Goal: Task Accomplishment & Management: Use online tool/utility

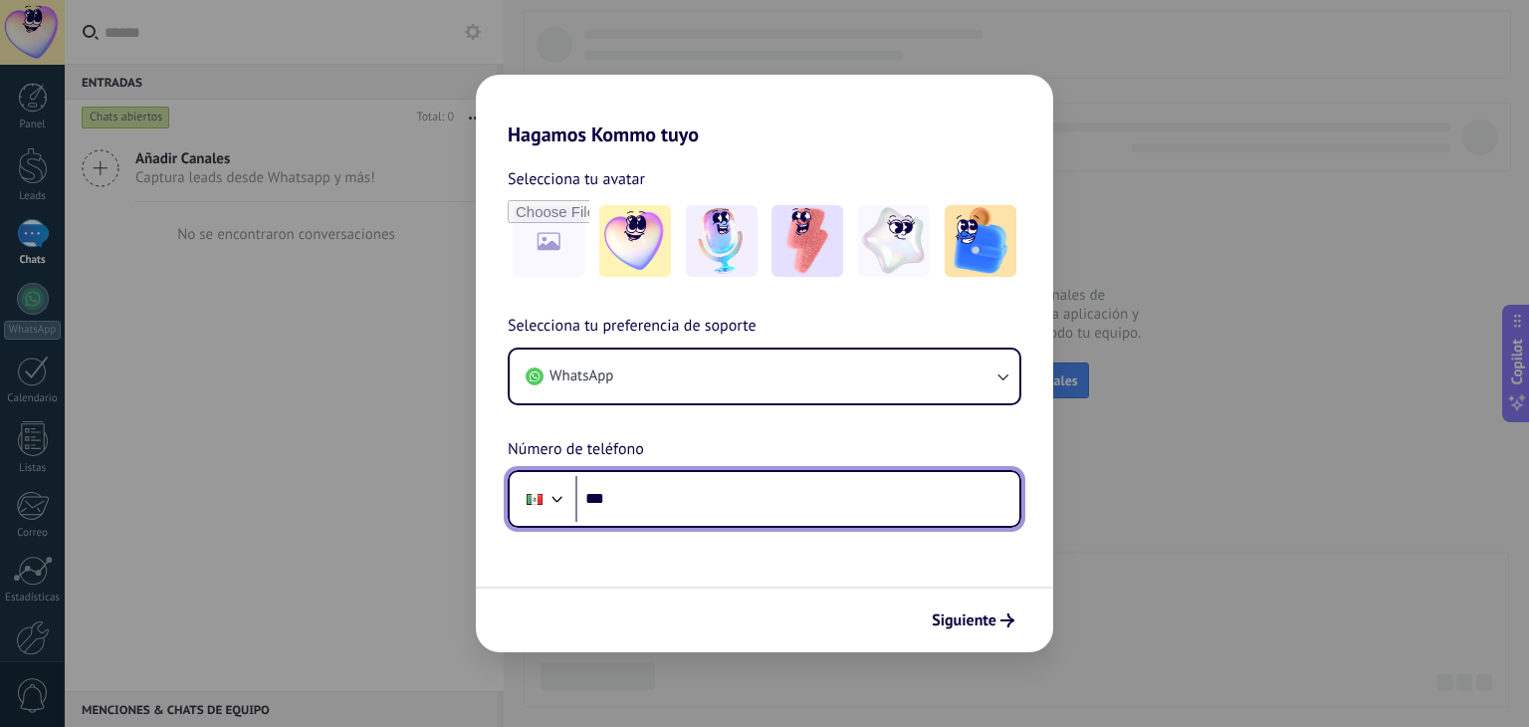
click at [706, 488] on input "***" at bounding box center [797, 499] width 444 height 46
type input "**"
click at [554, 501] on div at bounding box center [558, 497] width 24 height 24
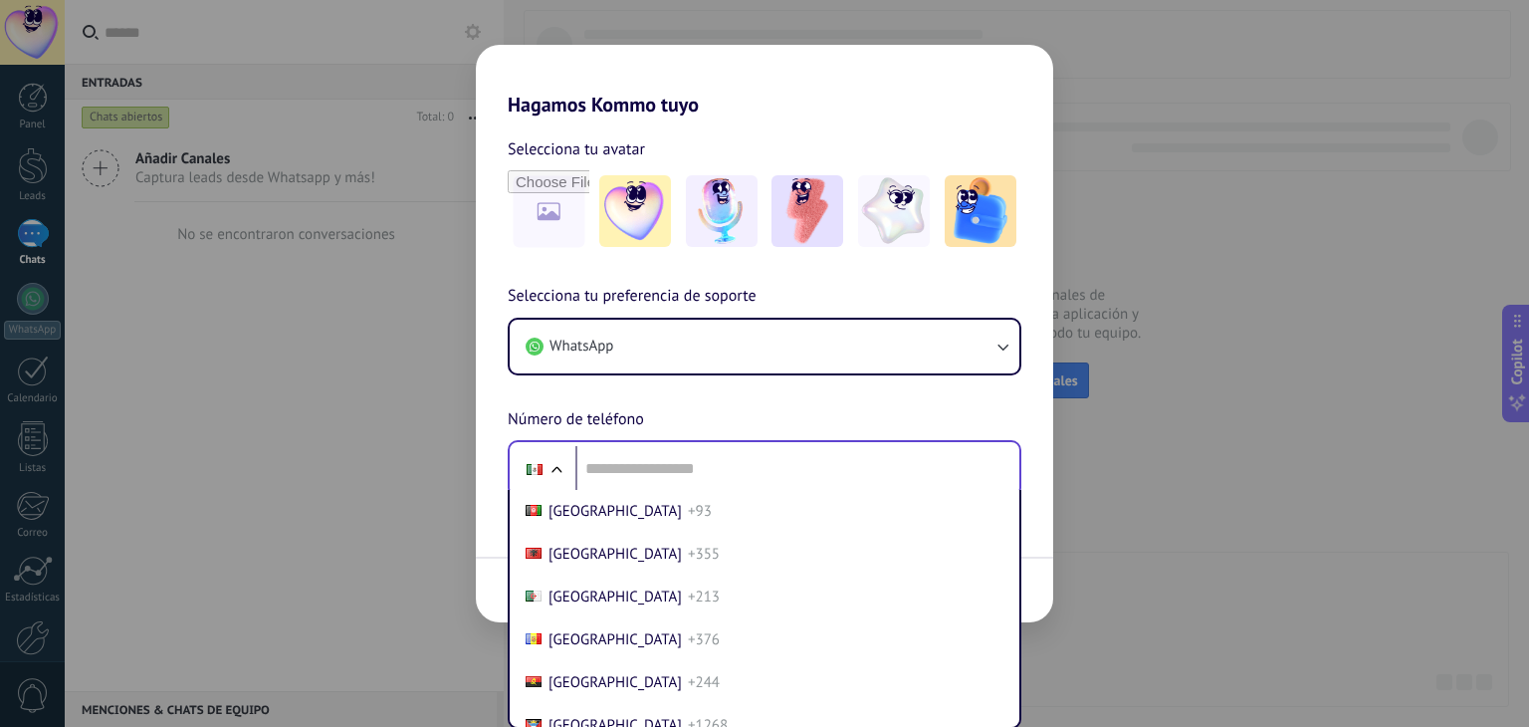
scroll to position [5007, 0]
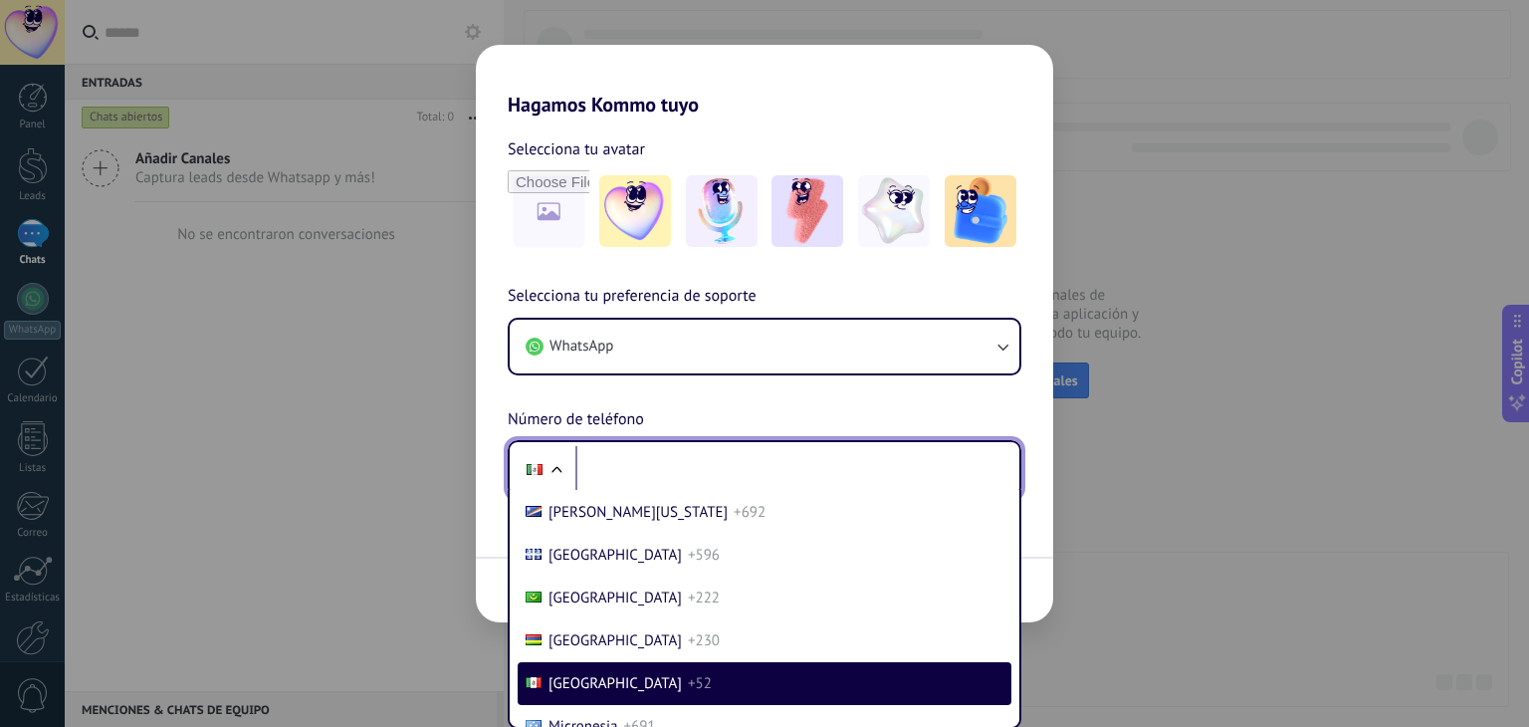
click at [605, 472] on div "Phone [GEOGRAPHIC_DATA] +93 [GEOGRAPHIC_DATA] +355 [GEOGRAPHIC_DATA] +213 [GEOG…" at bounding box center [765, 469] width 514 height 58
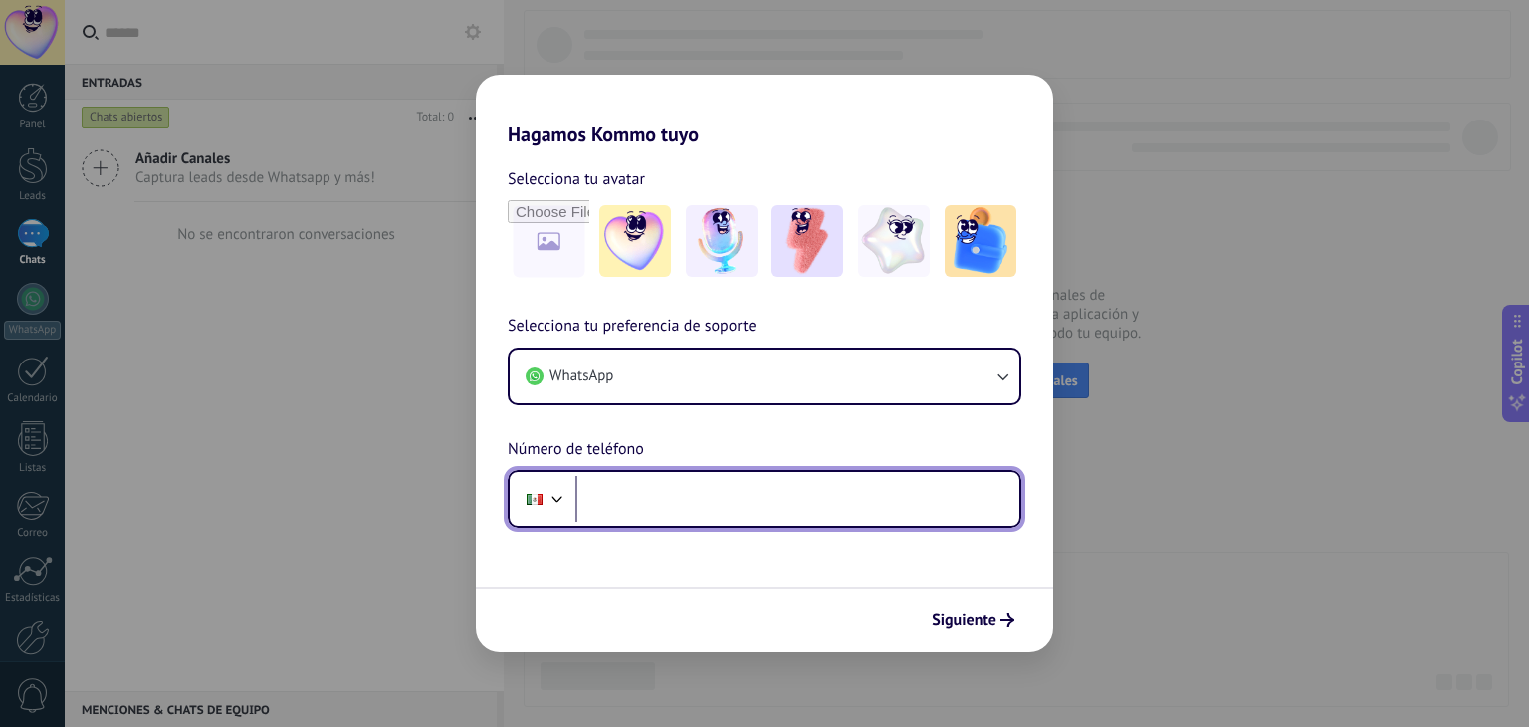
click at [667, 482] on input "tel" at bounding box center [797, 499] width 444 height 46
click at [565, 501] on div at bounding box center [558, 497] width 24 height 24
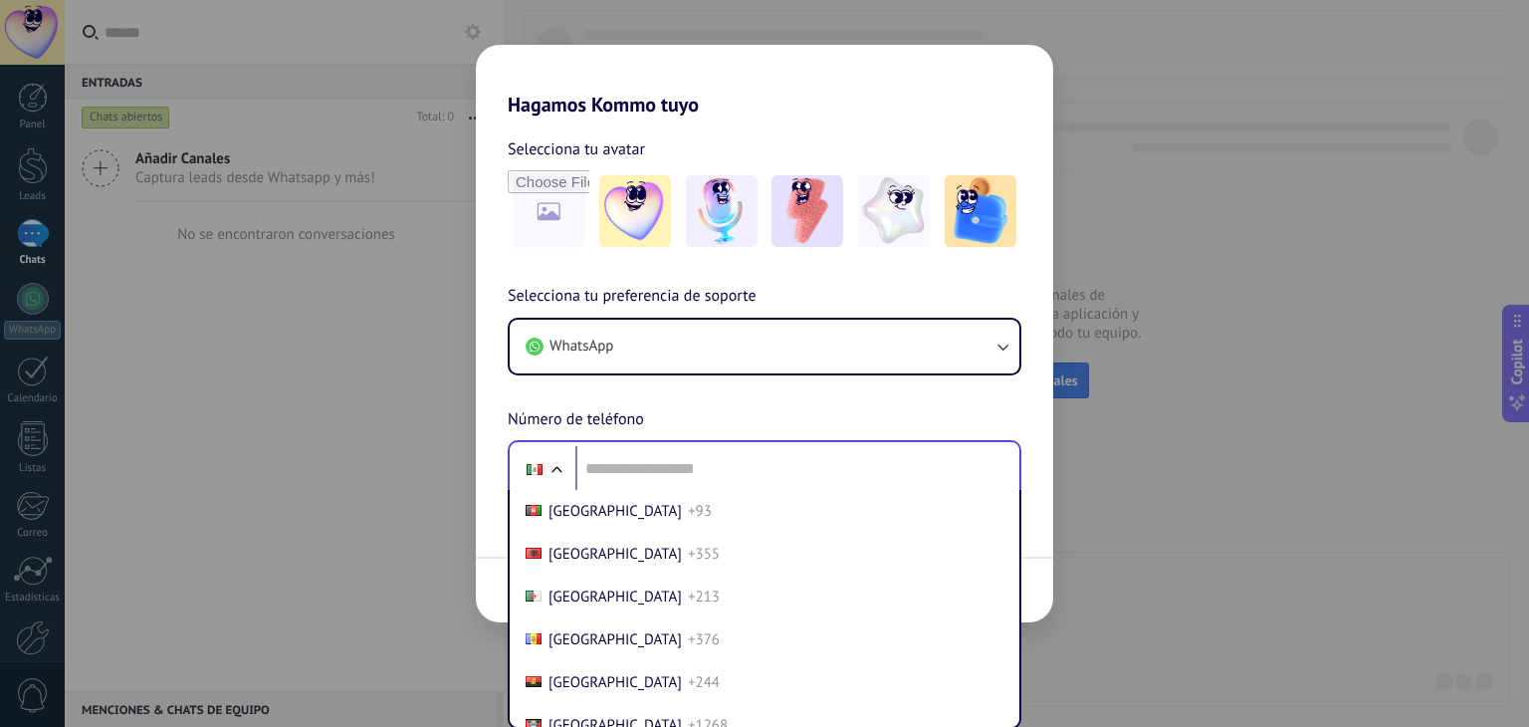
scroll to position [5007, 0]
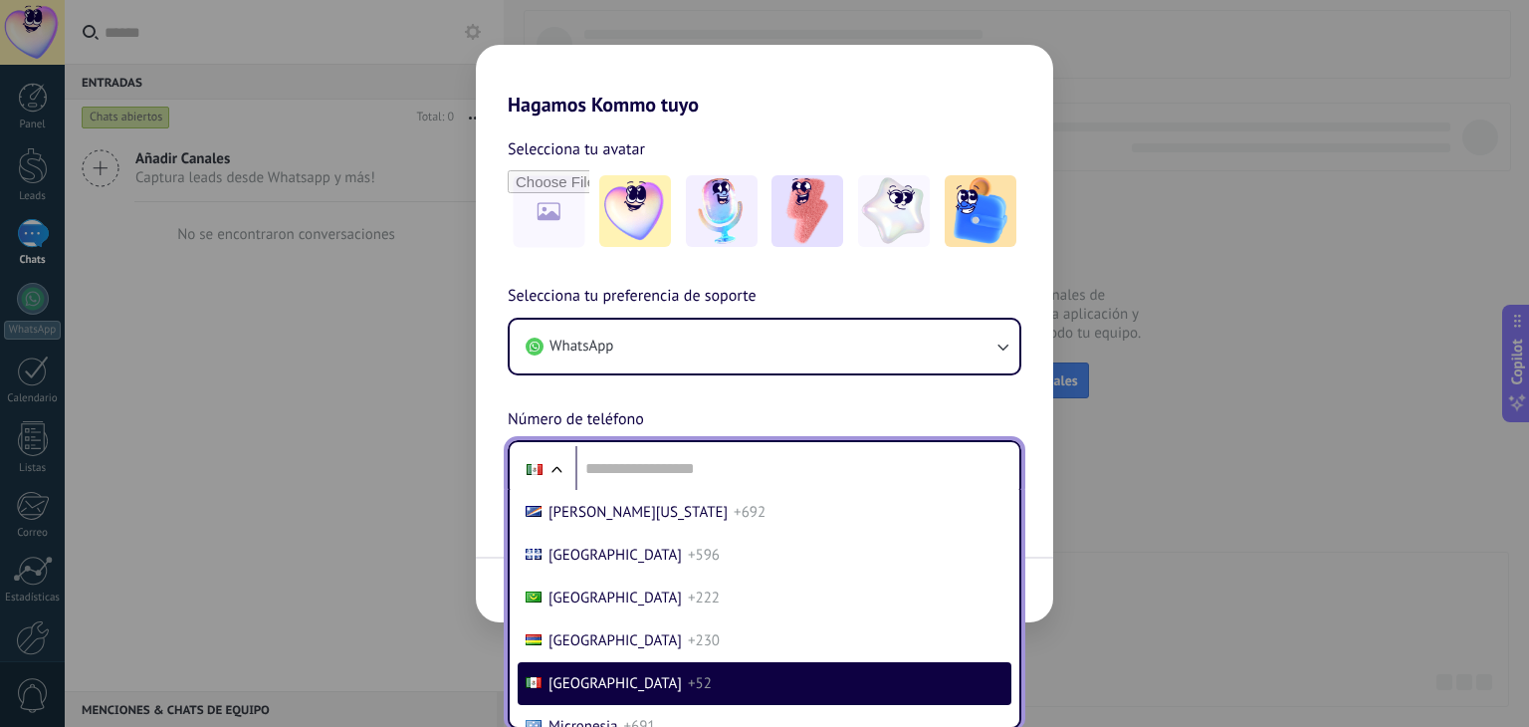
click at [654, 702] on li "Mexico +52" at bounding box center [765, 683] width 494 height 43
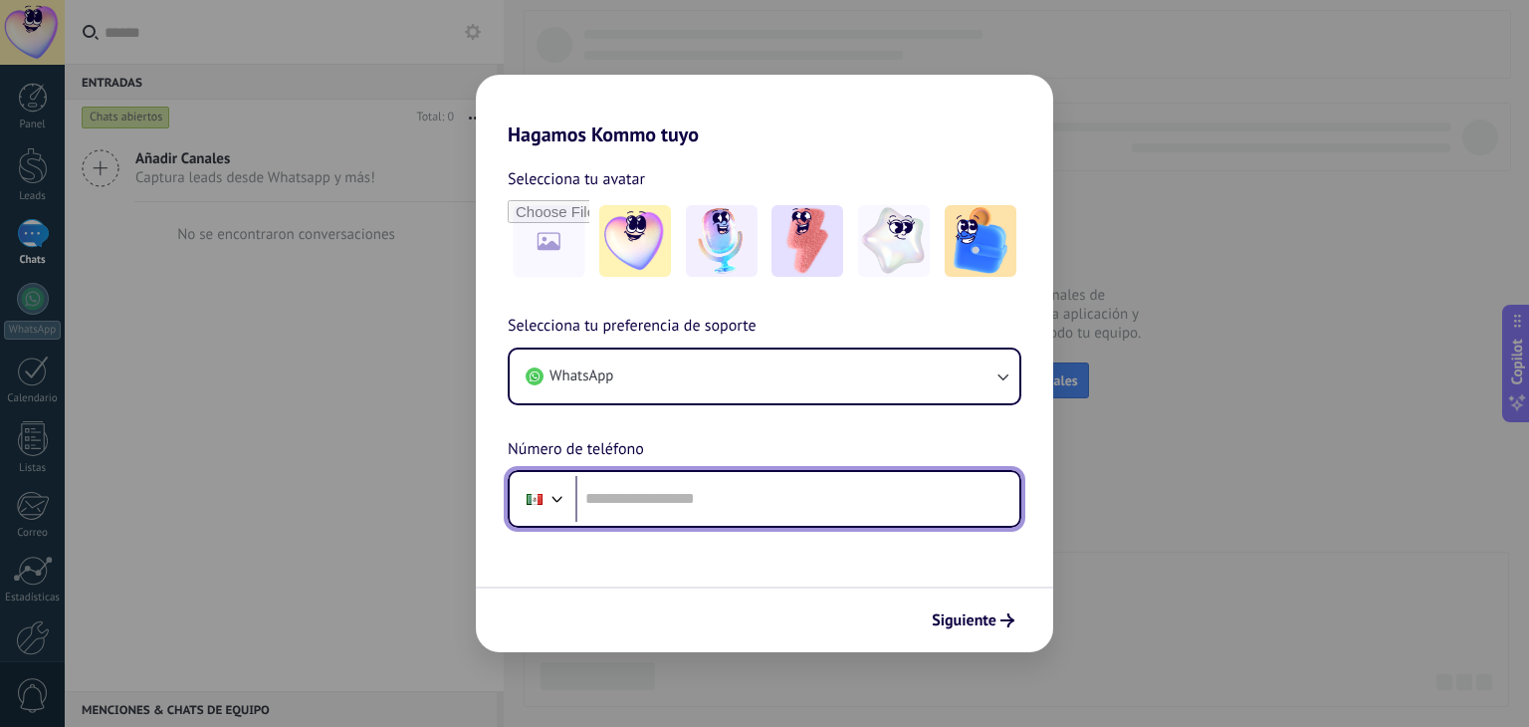
scroll to position [0, 0]
click at [743, 487] on input "tel" at bounding box center [797, 499] width 444 height 46
type input "**********"
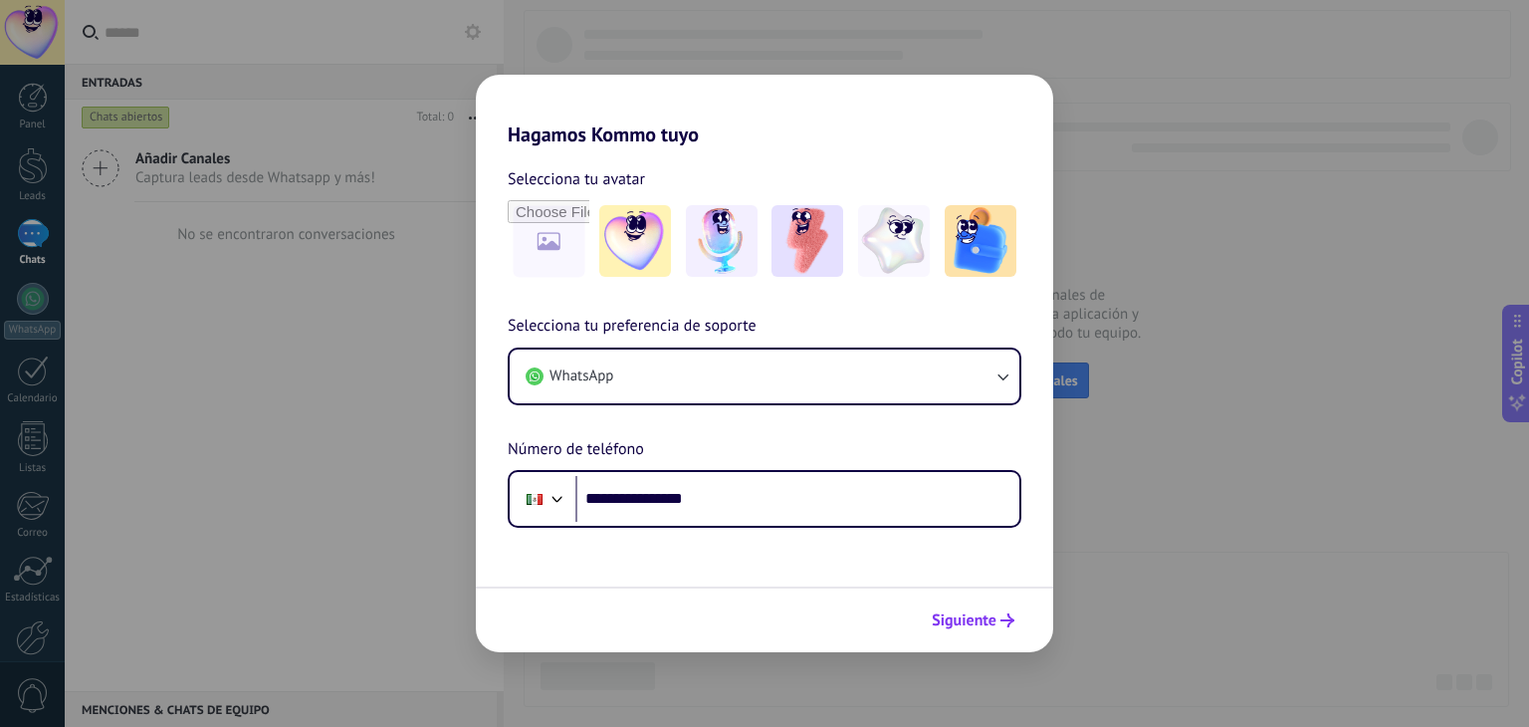
click at [992, 621] on span "Siguiente" at bounding box center [964, 620] width 65 height 14
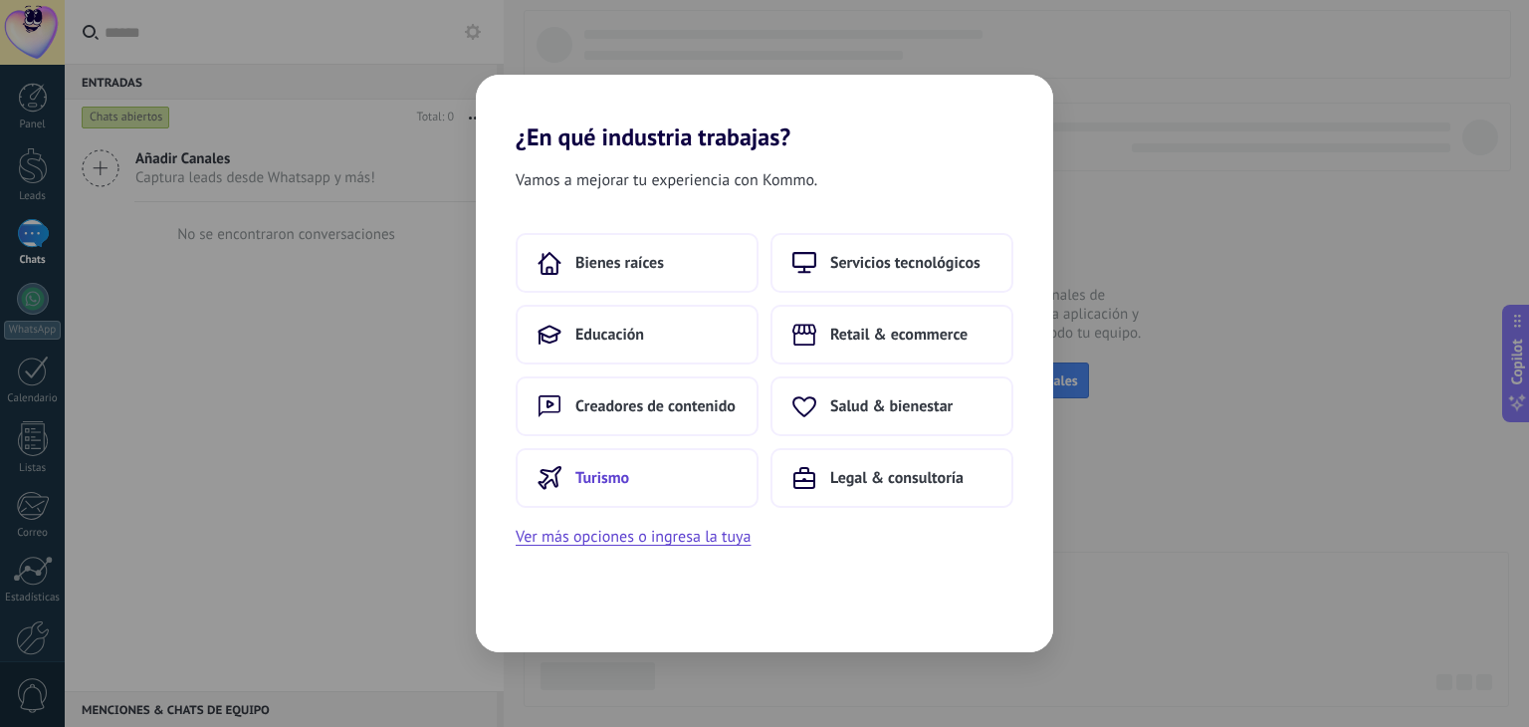
click at [681, 475] on button "Turismo" at bounding box center [637, 478] width 243 height 60
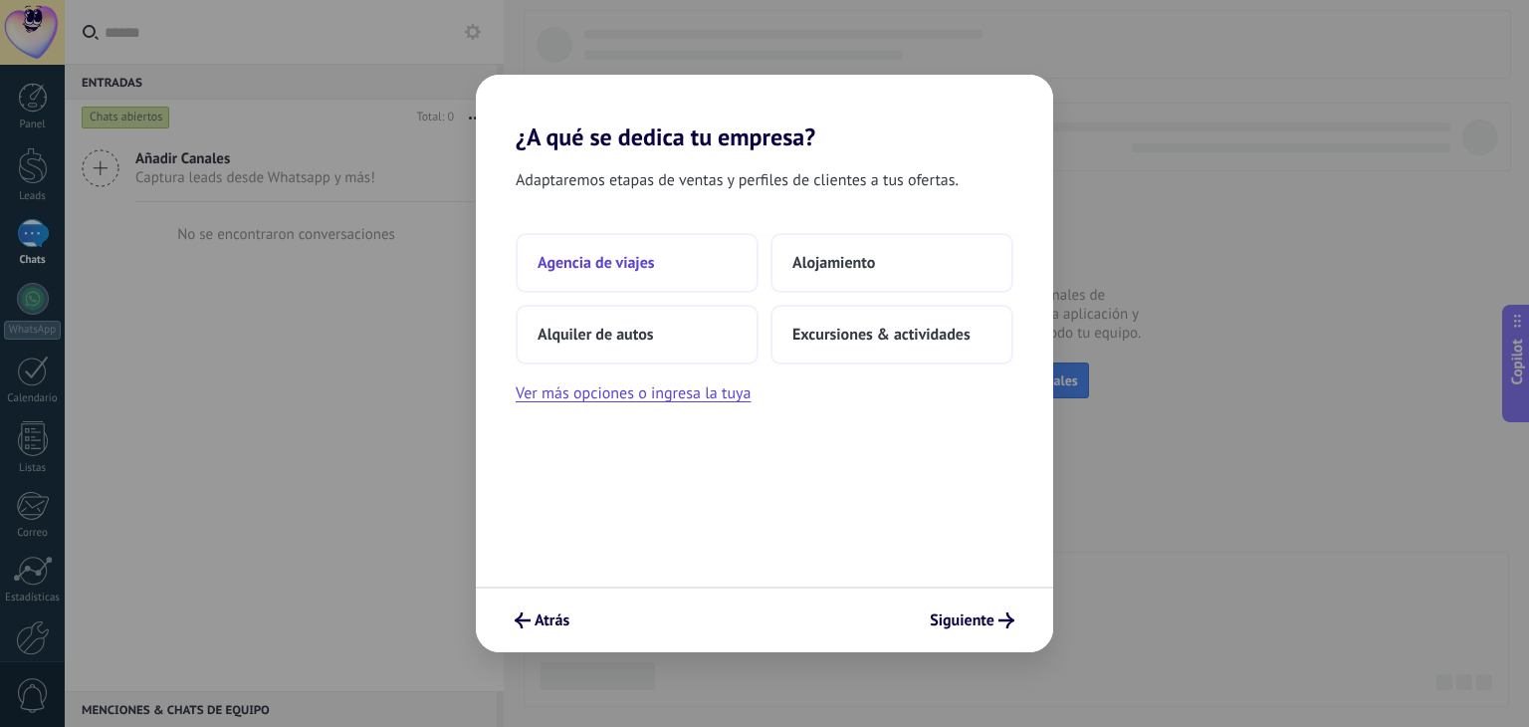
click at [684, 260] on button "Agencia de viajes" at bounding box center [637, 263] width 243 height 60
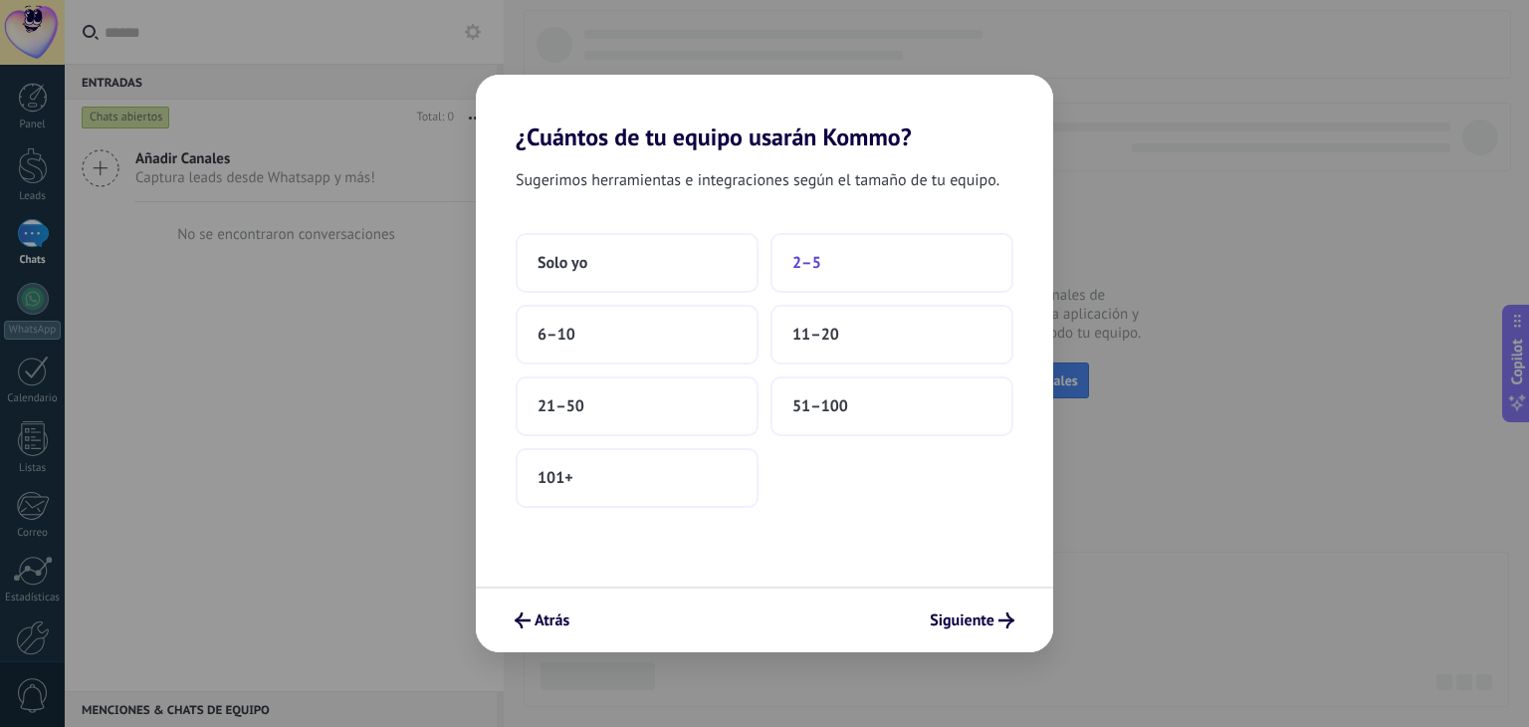
click at [856, 260] on button "2–5" at bounding box center [892, 263] width 243 height 60
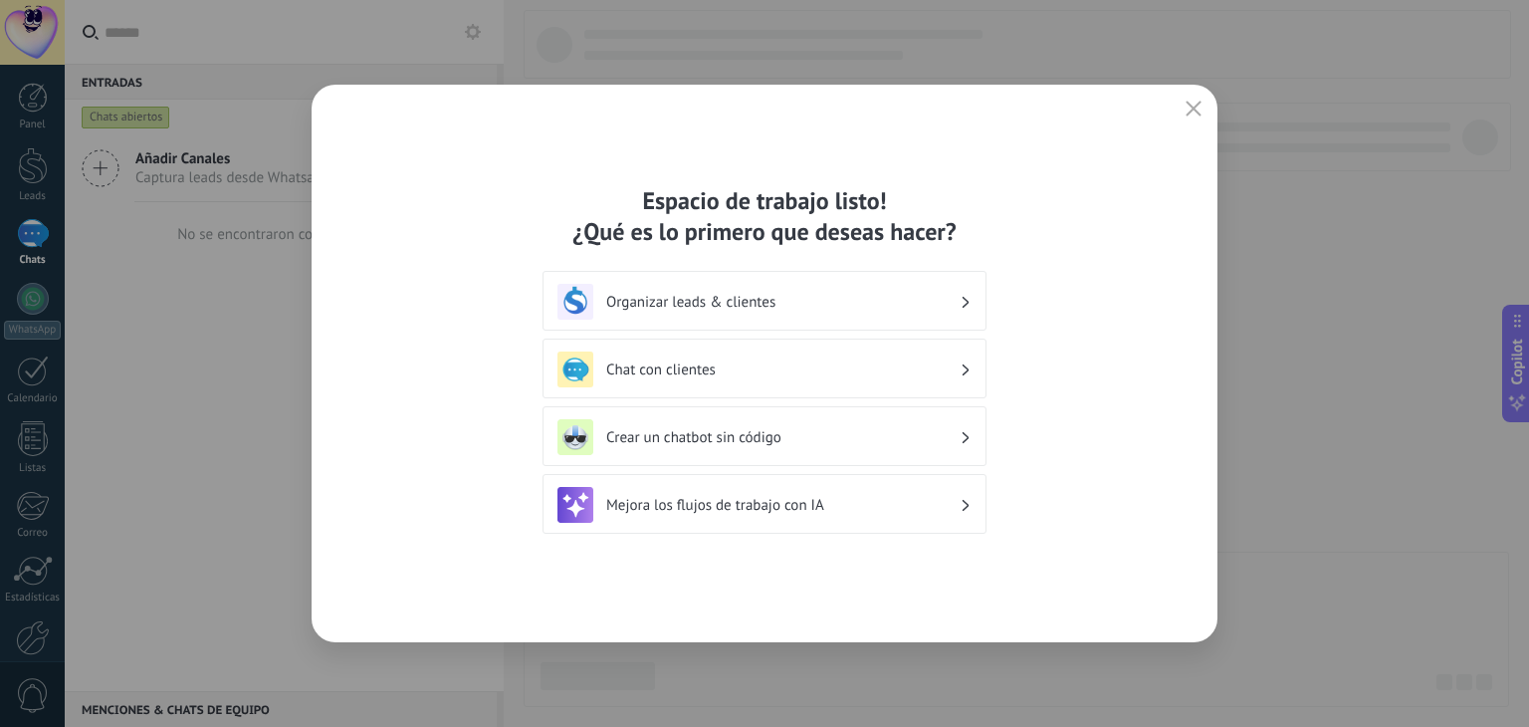
click at [948, 304] on h3 "Organizar leads & clientes" at bounding box center [782, 302] width 353 height 19
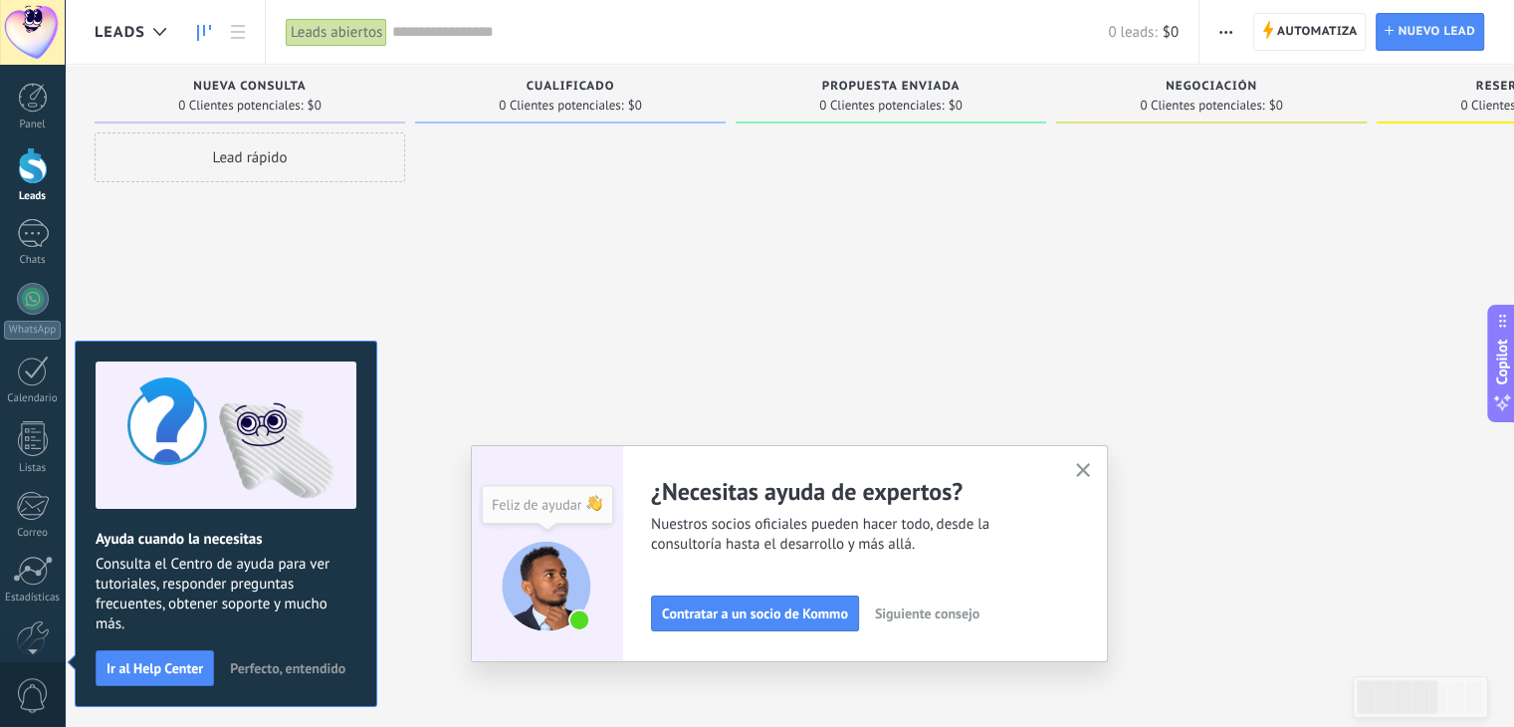
click at [1084, 474] on icon "button" at bounding box center [1083, 470] width 15 height 15
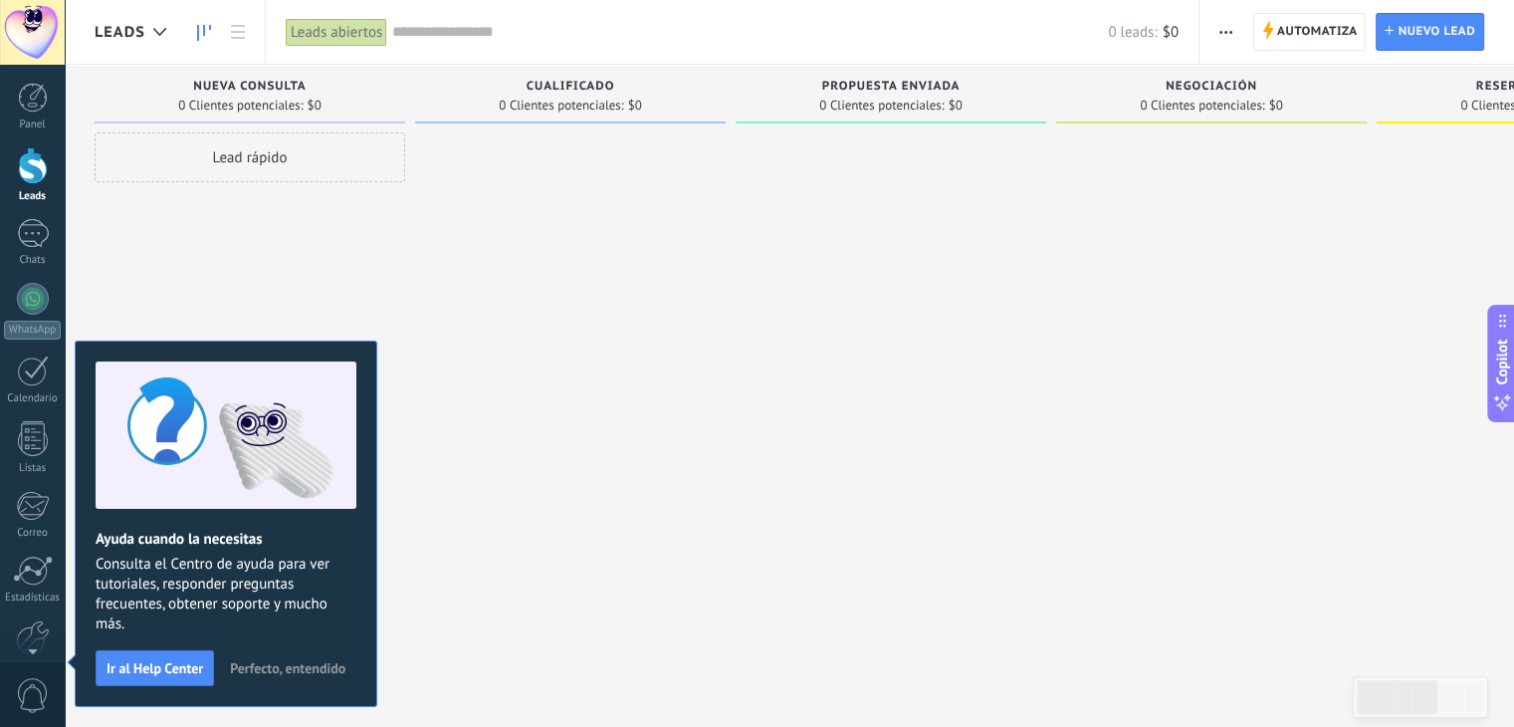
click at [289, 668] on span "Perfecto, entendido" at bounding box center [287, 668] width 115 height 14
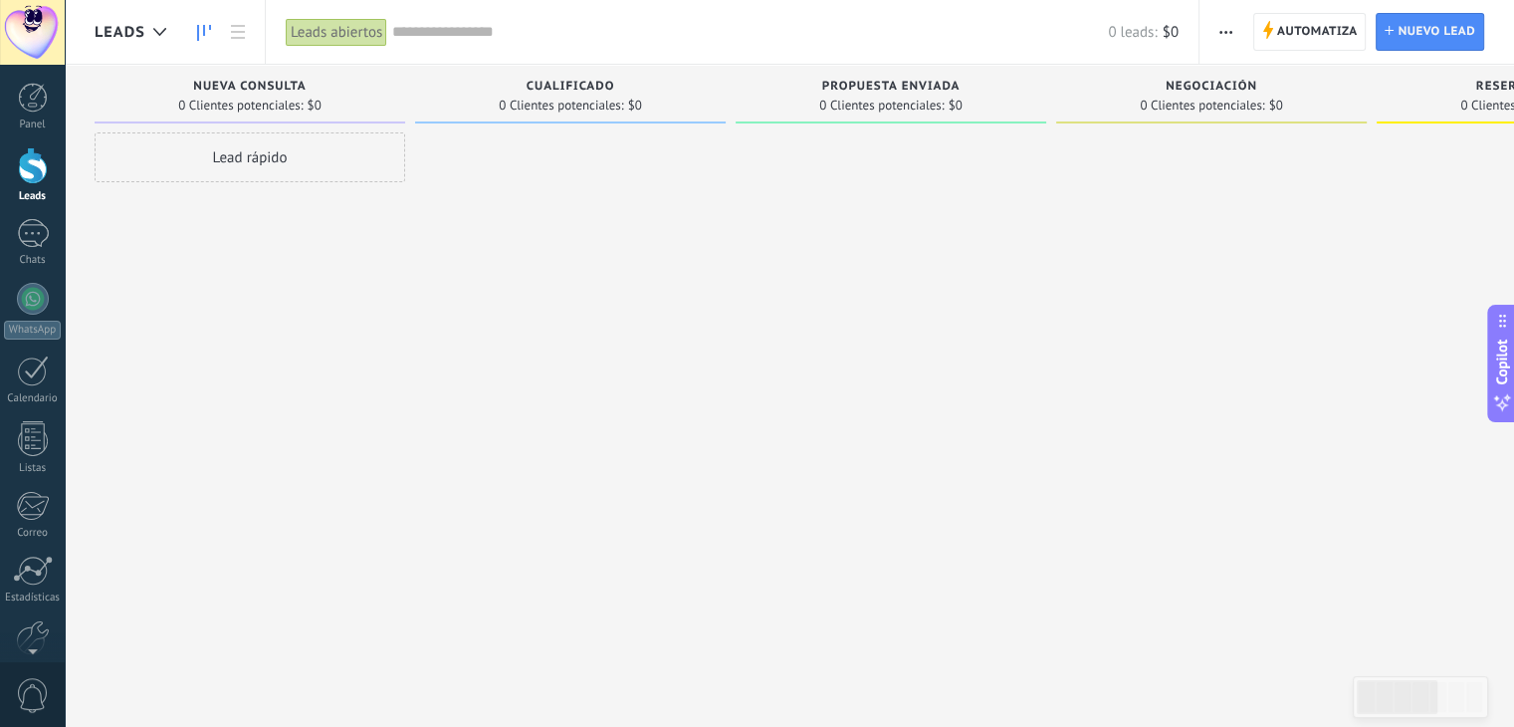
click at [238, 158] on div "Lead rápido" at bounding box center [250, 157] width 311 height 50
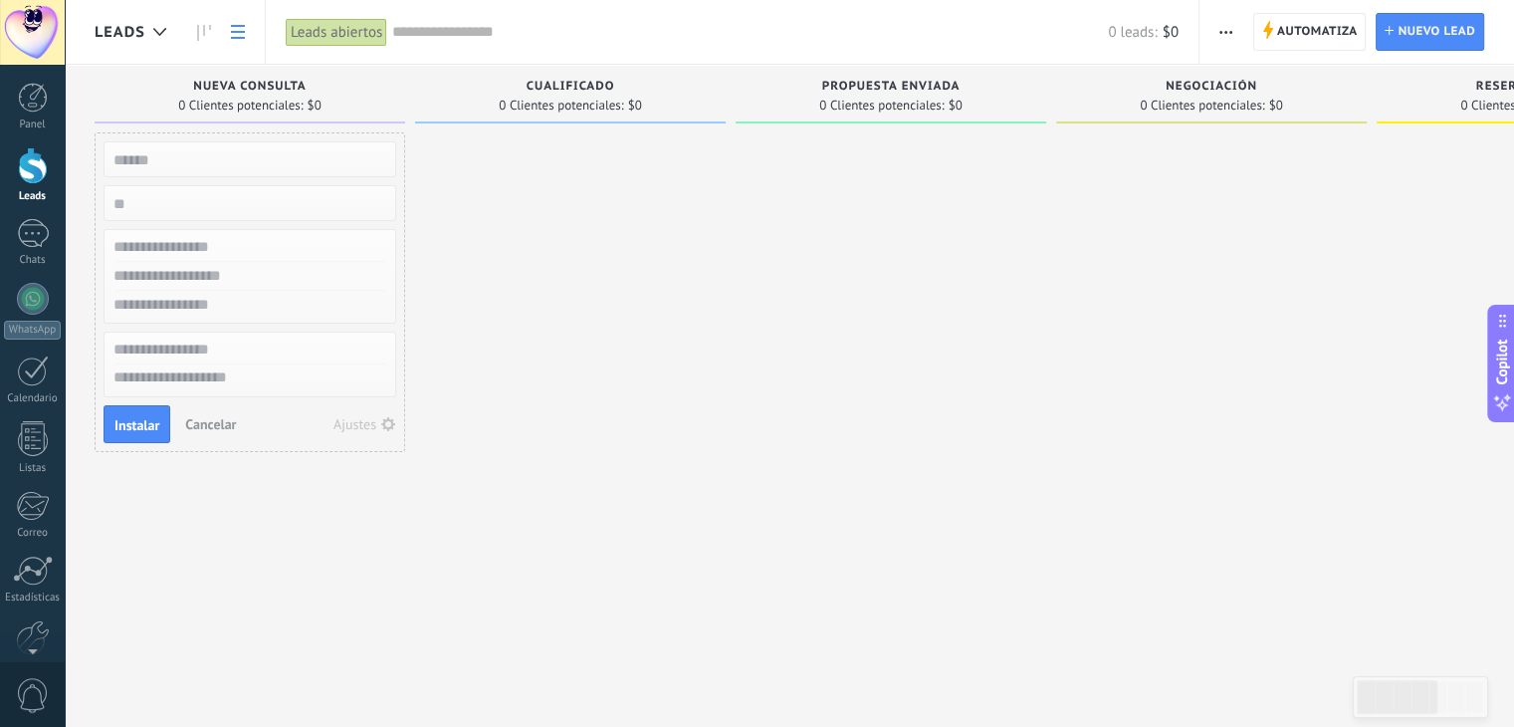
click at [238, 34] on icon at bounding box center [238, 32] width 14 height 14
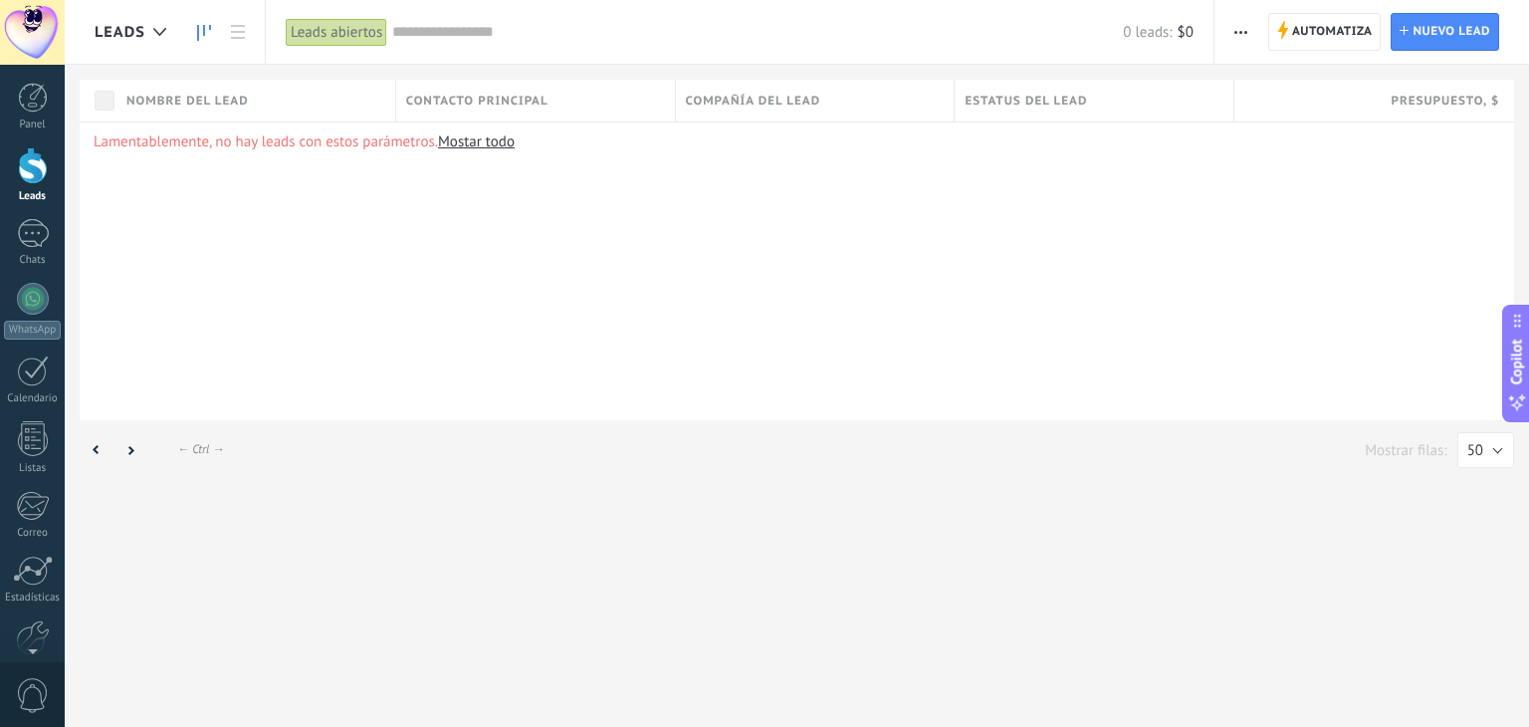
click at [205, 29] on icon at bounding box center [204, 33] width 14 height 16
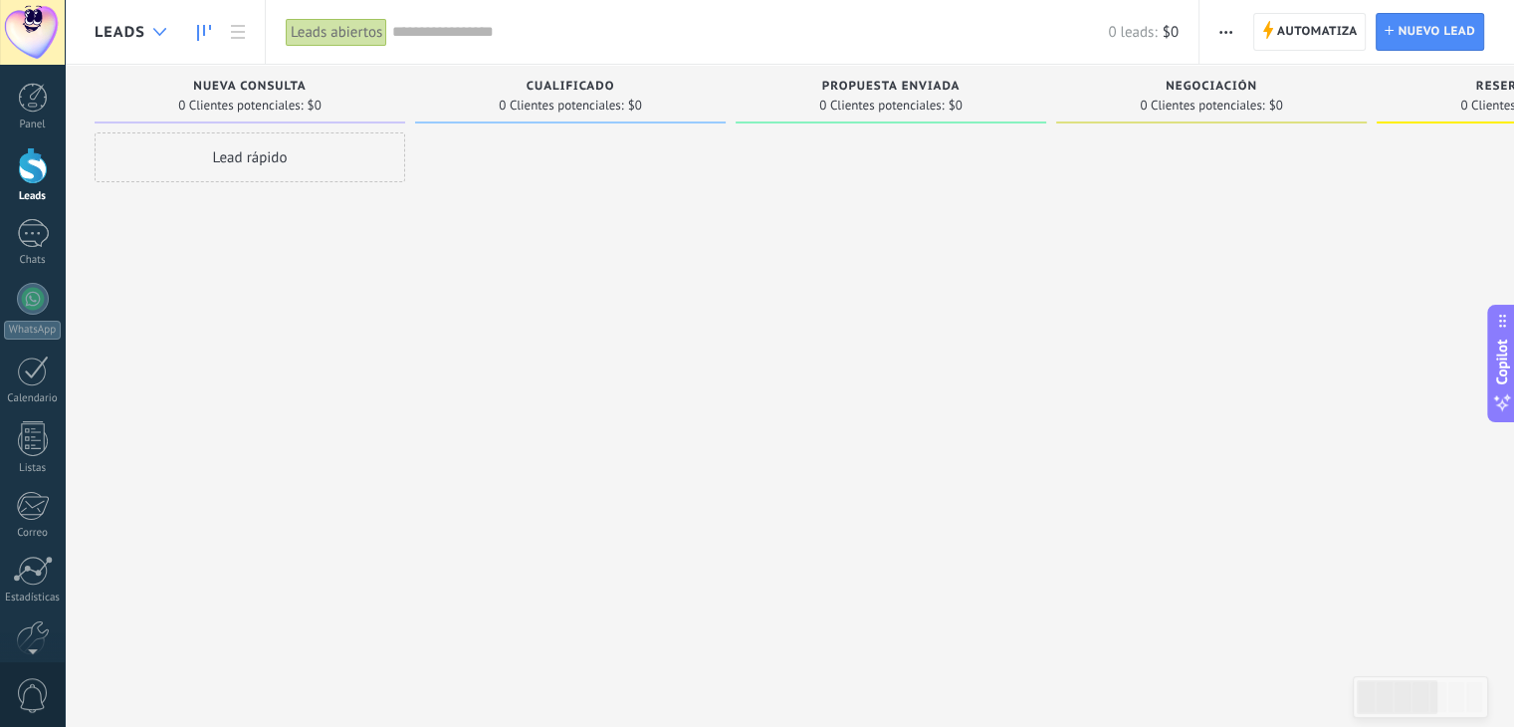
click at [161, 33] on use at bounding box center [159, 32] width 13 height 8
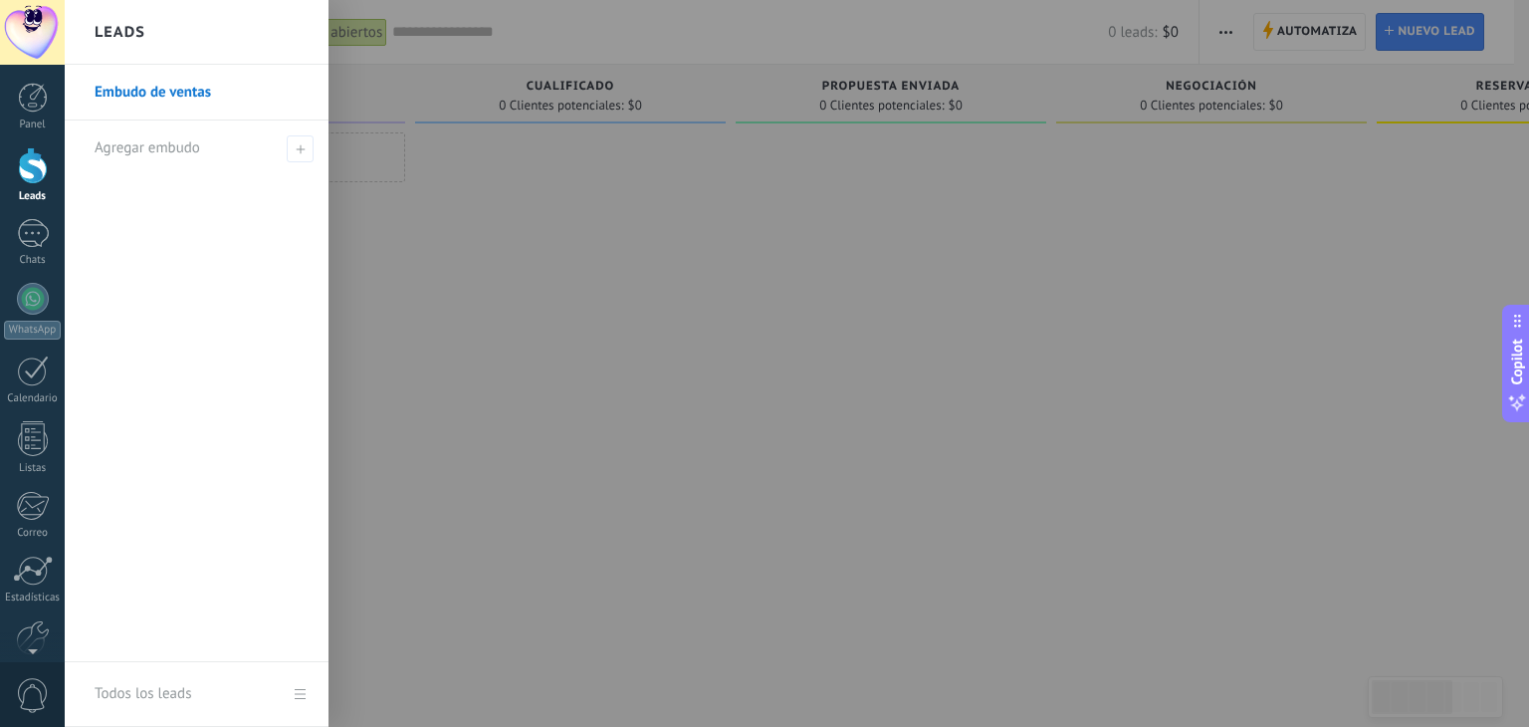
click at [160, 33] on div "Leads" at bounding box center [197, 32] width 264 height 65
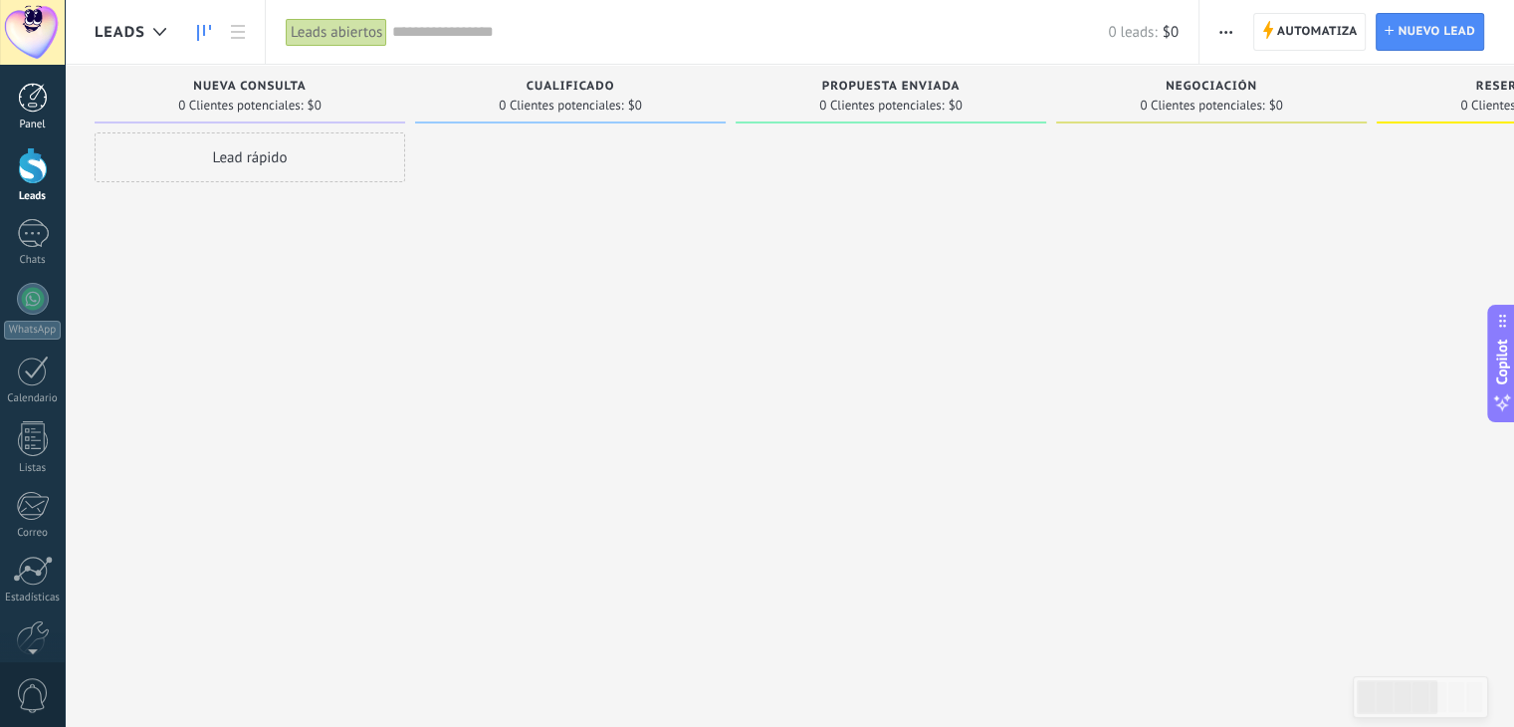
click at [35, 104] on div at bounding box center [33, 98] width 30 height 30
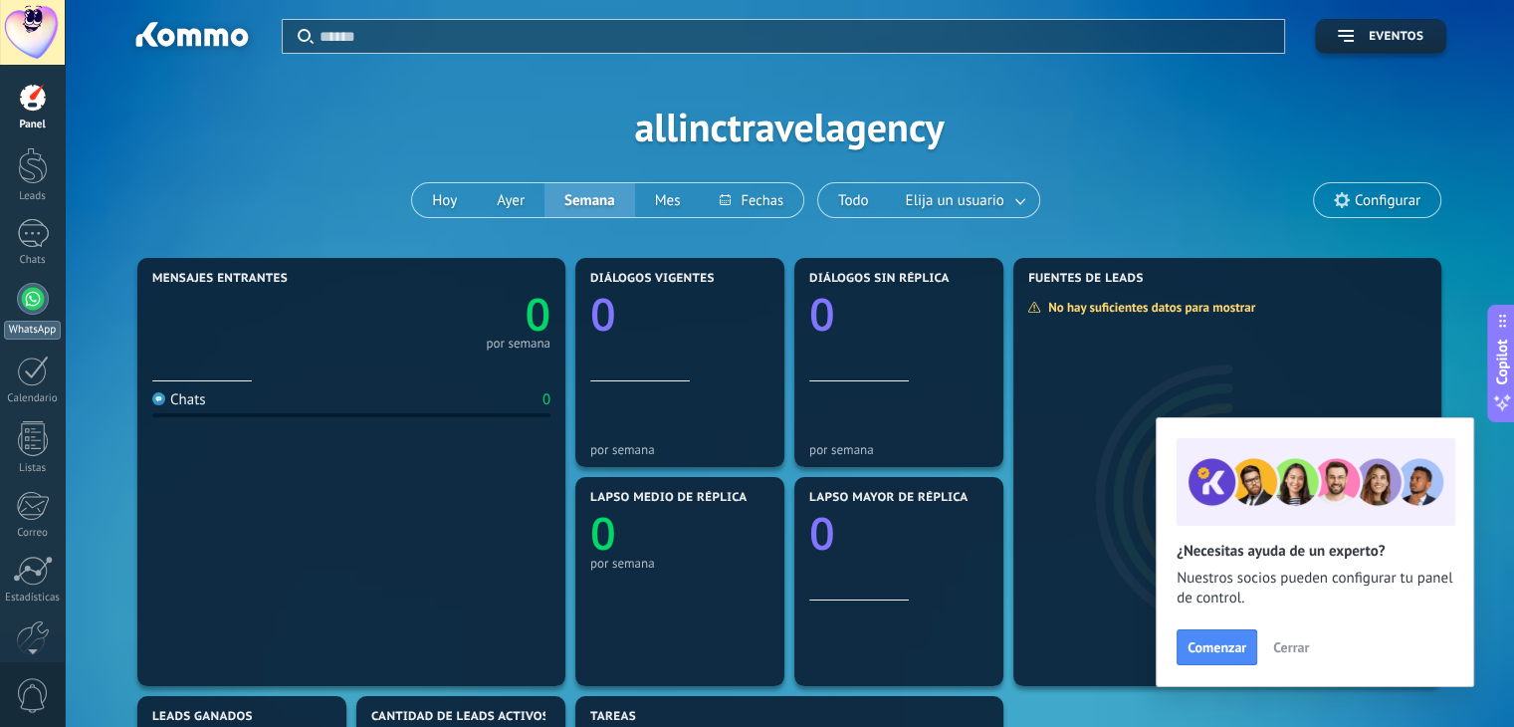
click at [41, 313] on link "WhatsApp" at bounding box center [32, 311] width 65 height 57
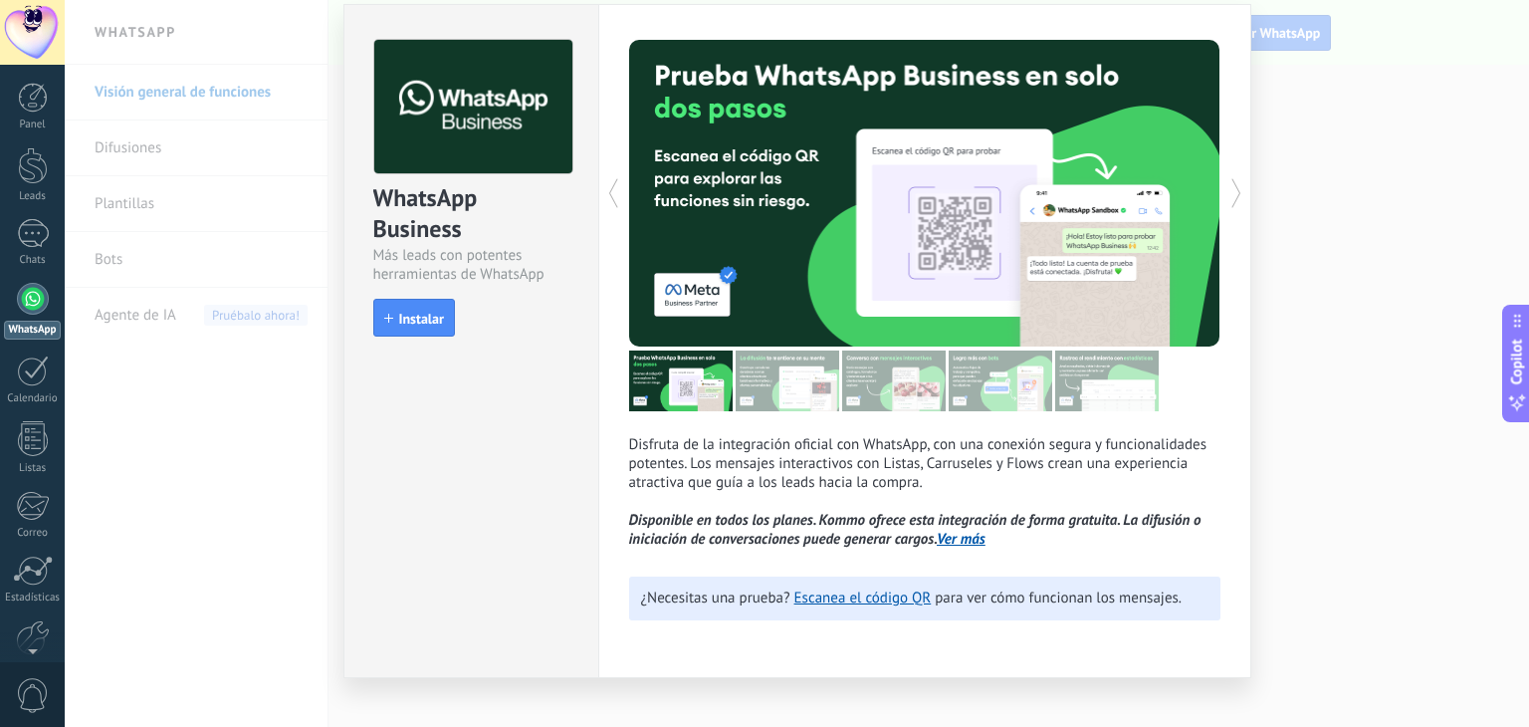
scroll to position [88, 0]
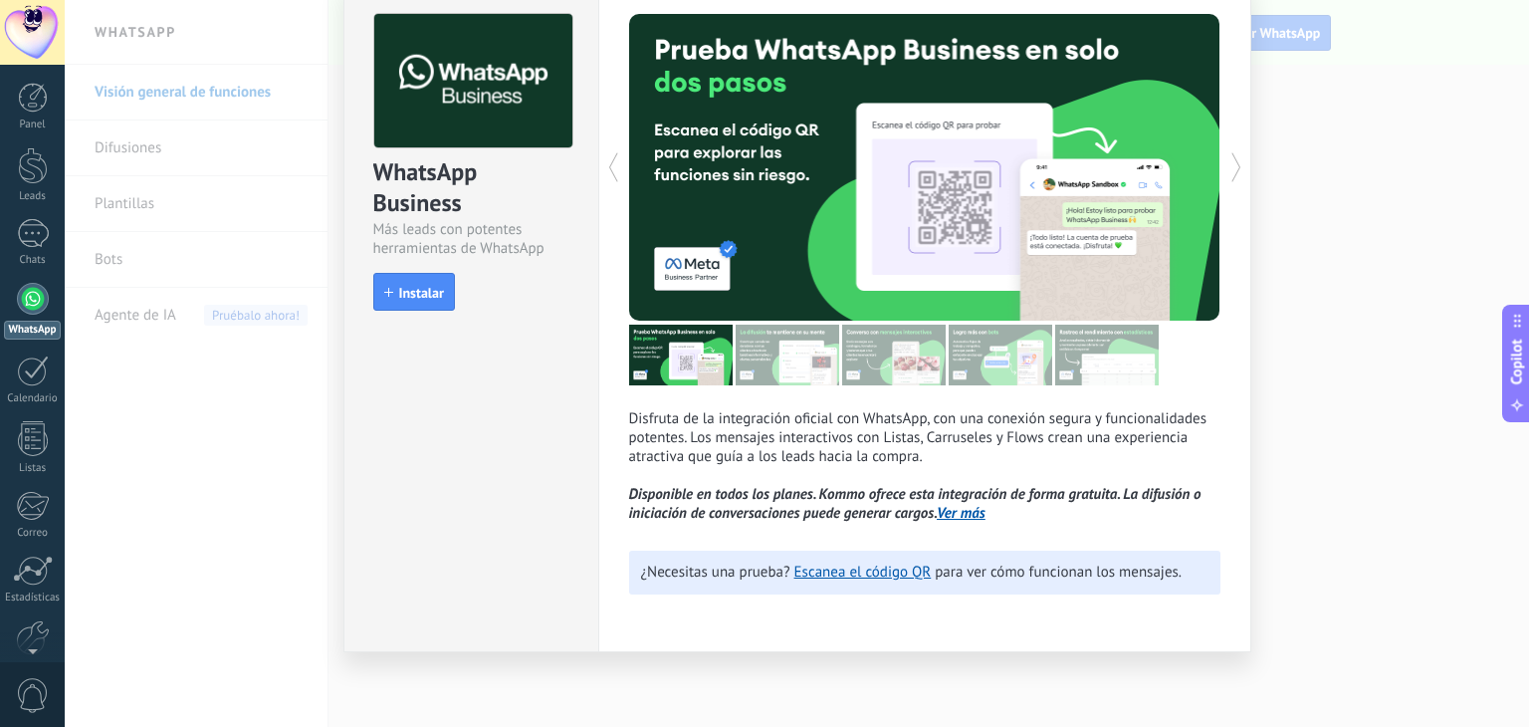
click at [1332, 588] on div "WhatsApp Business Más leads con potentes herramientas de WhatsApp install Insta…" at bounding box center [797, 363] width 1464 height 727
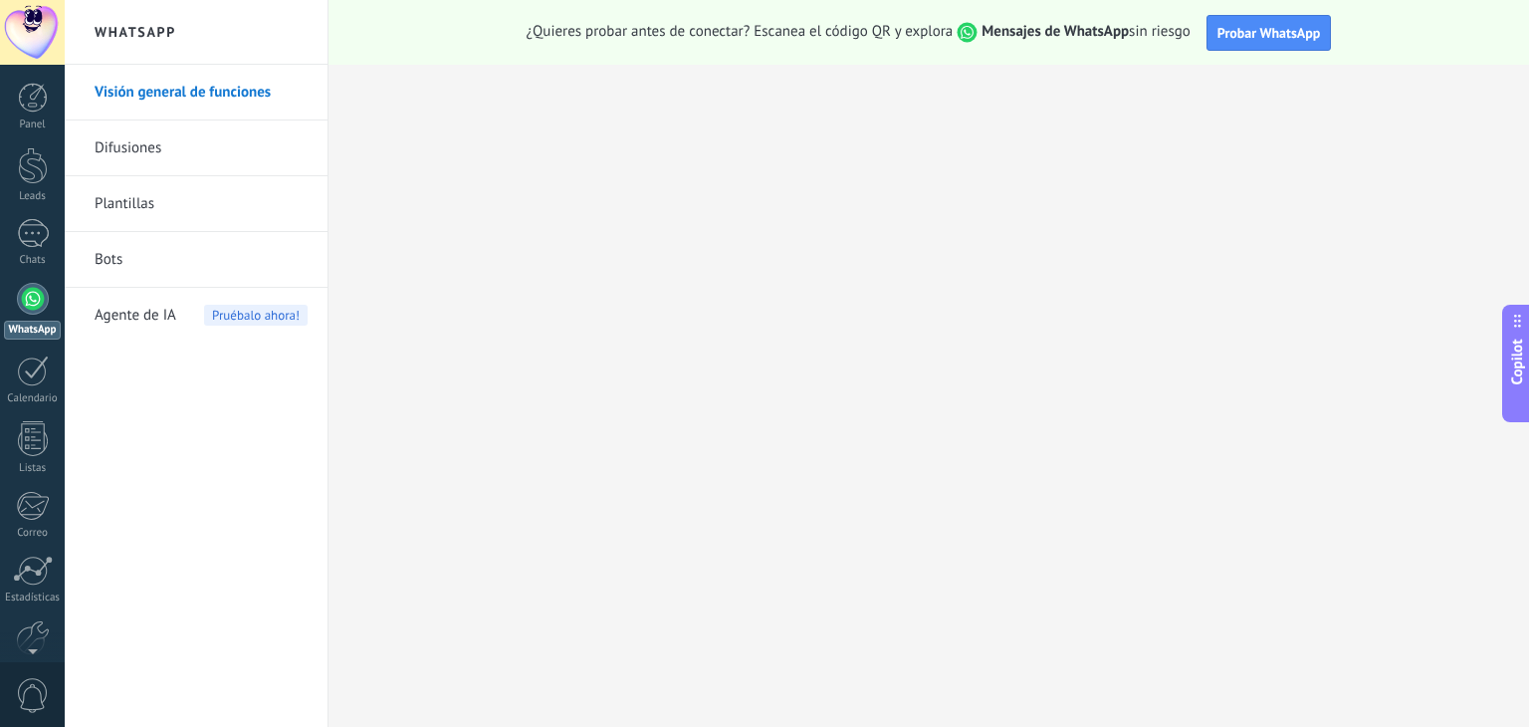
scroll to position [0, 0]
click at [1267, 30] on span "Probar WhatsApp" at bounding box center [1270, 33] width 104 height 18
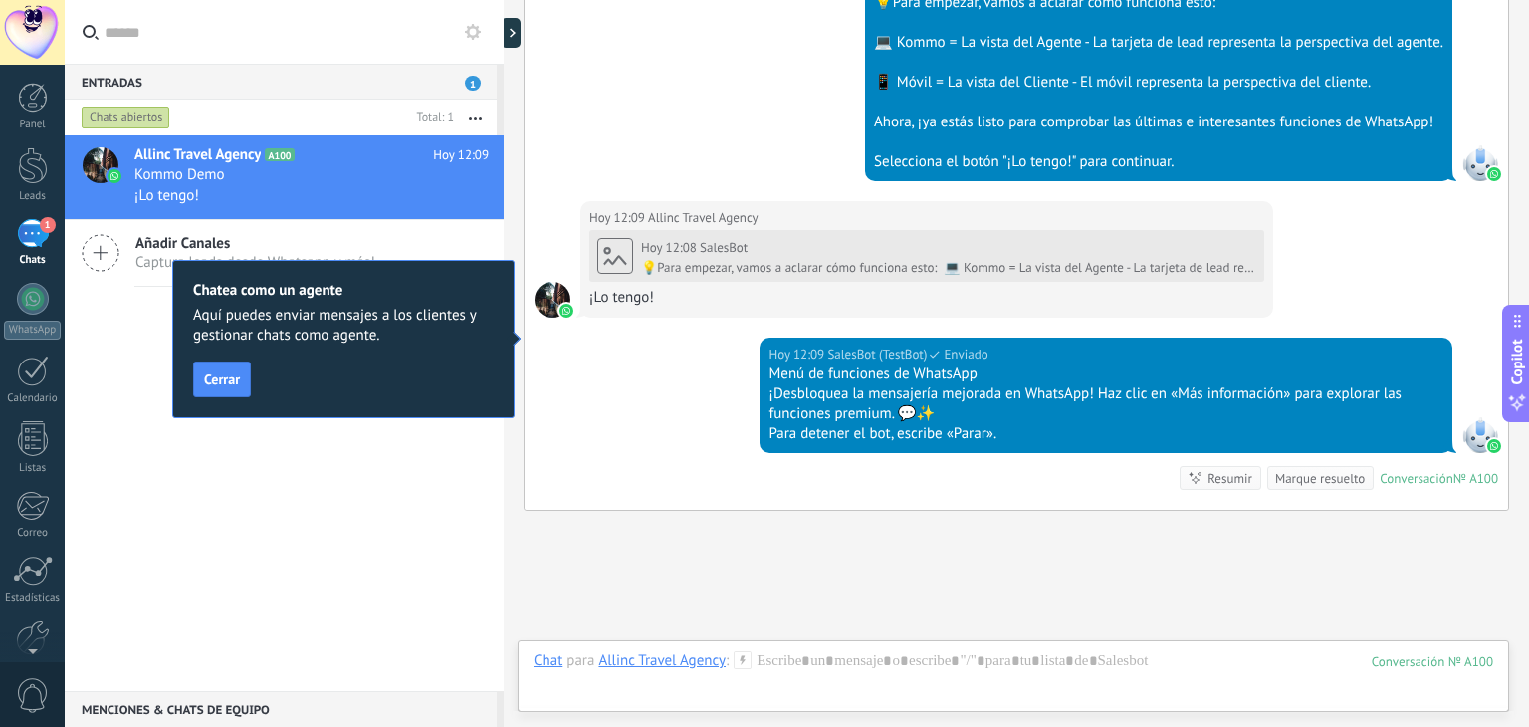
scroll to position [861, 0]
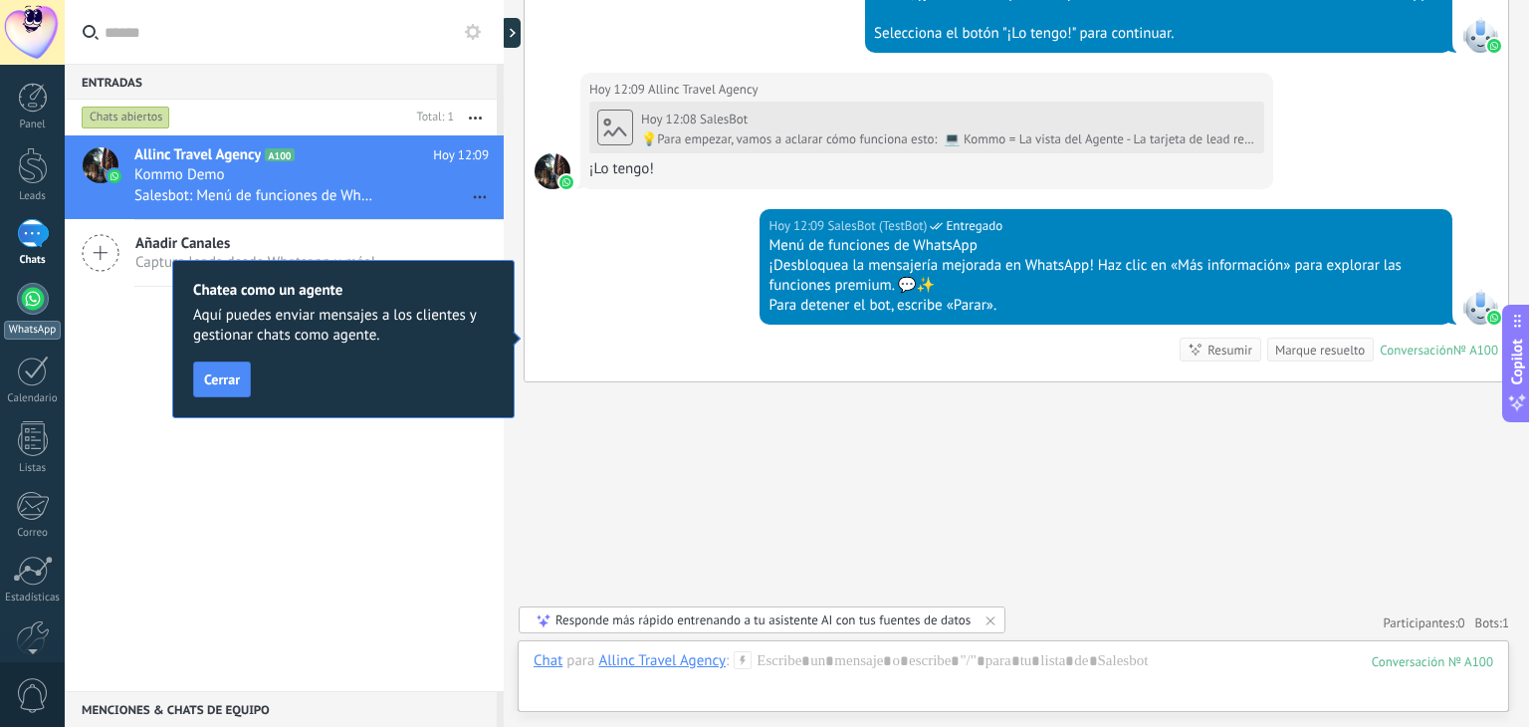
click at [37, 304] on div at bounding box center [33, 299] width 32 height 32
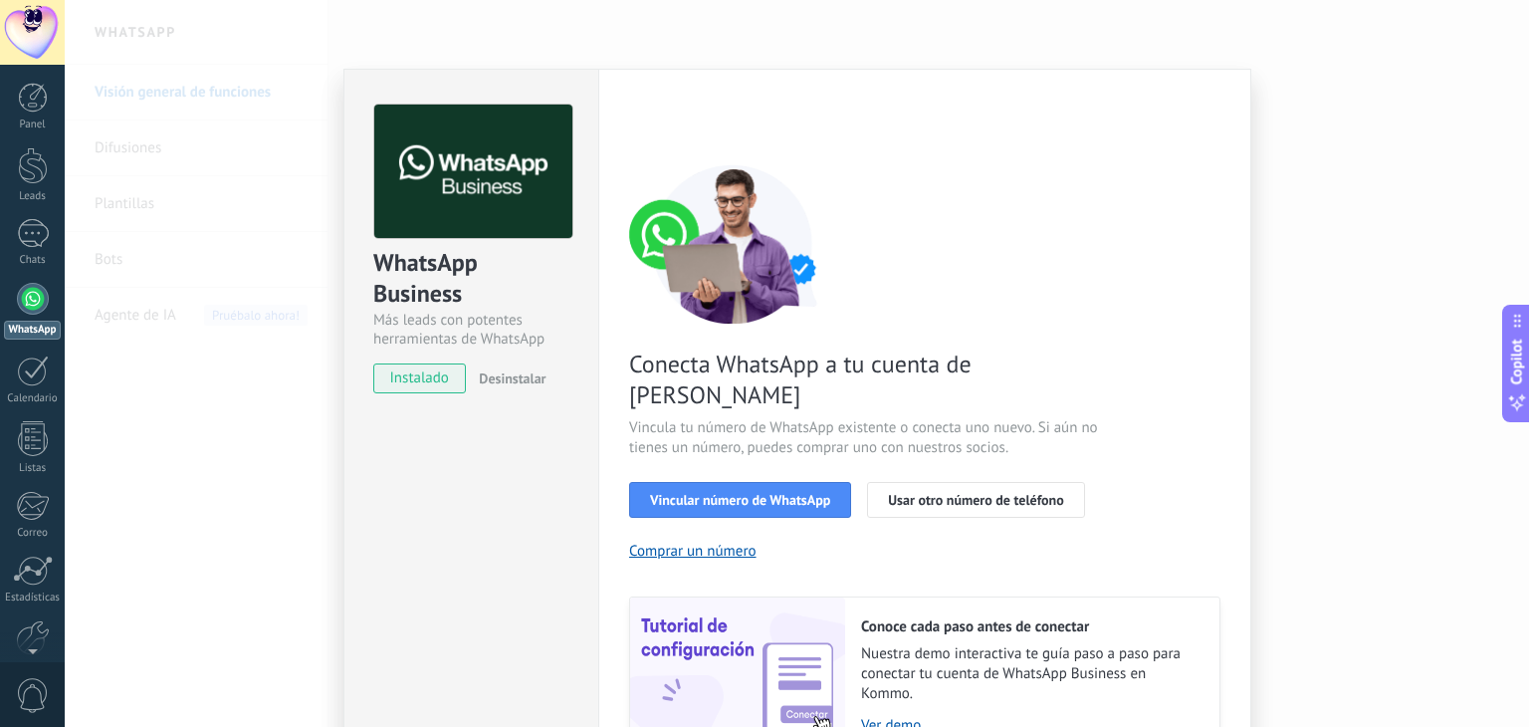
click at [426, 379] on span "instalado" at bounding box center [419, 378] width 91 height 30
click at [714, 493] on span "Vincular número de WhatsApp" at bounding box center [740, 500] width 180 height 14
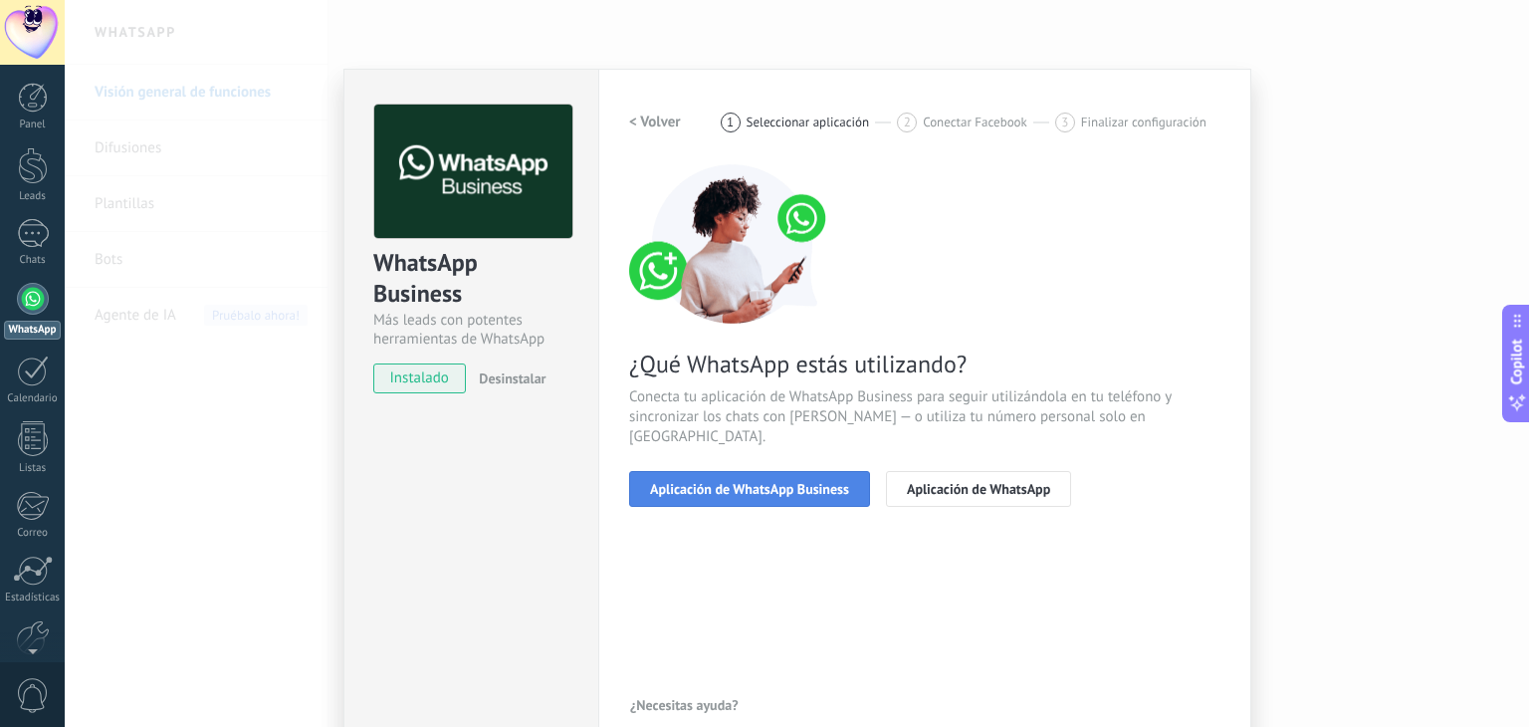
click at [751, 482] on span "Aplicación de WhatsApp Business" at bounding box center [749, 489] width 199 height 14
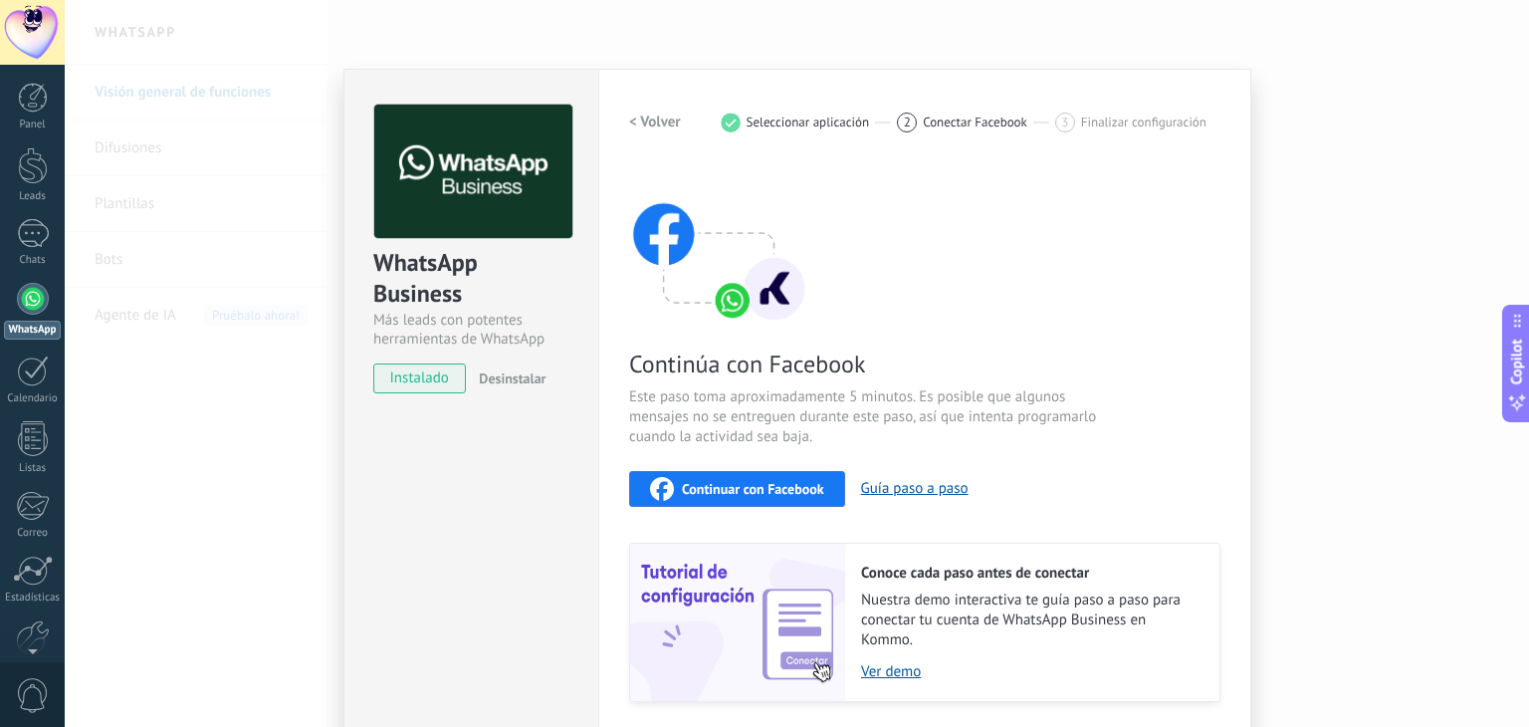
click at [422, 379] on span "instalado" at bounding box center [419, 378] width 91 height 30
click at [418, 374] on span "instalado" at bounding box center [419, 378] width 91 height 30
click at [908, 486] on button "Guía paso a paso" at bounding box center [915, 488] width 108 height 19
click at [652, 119] on h2 "< Volver" at bounding box center [655, 121] width 52 height 19
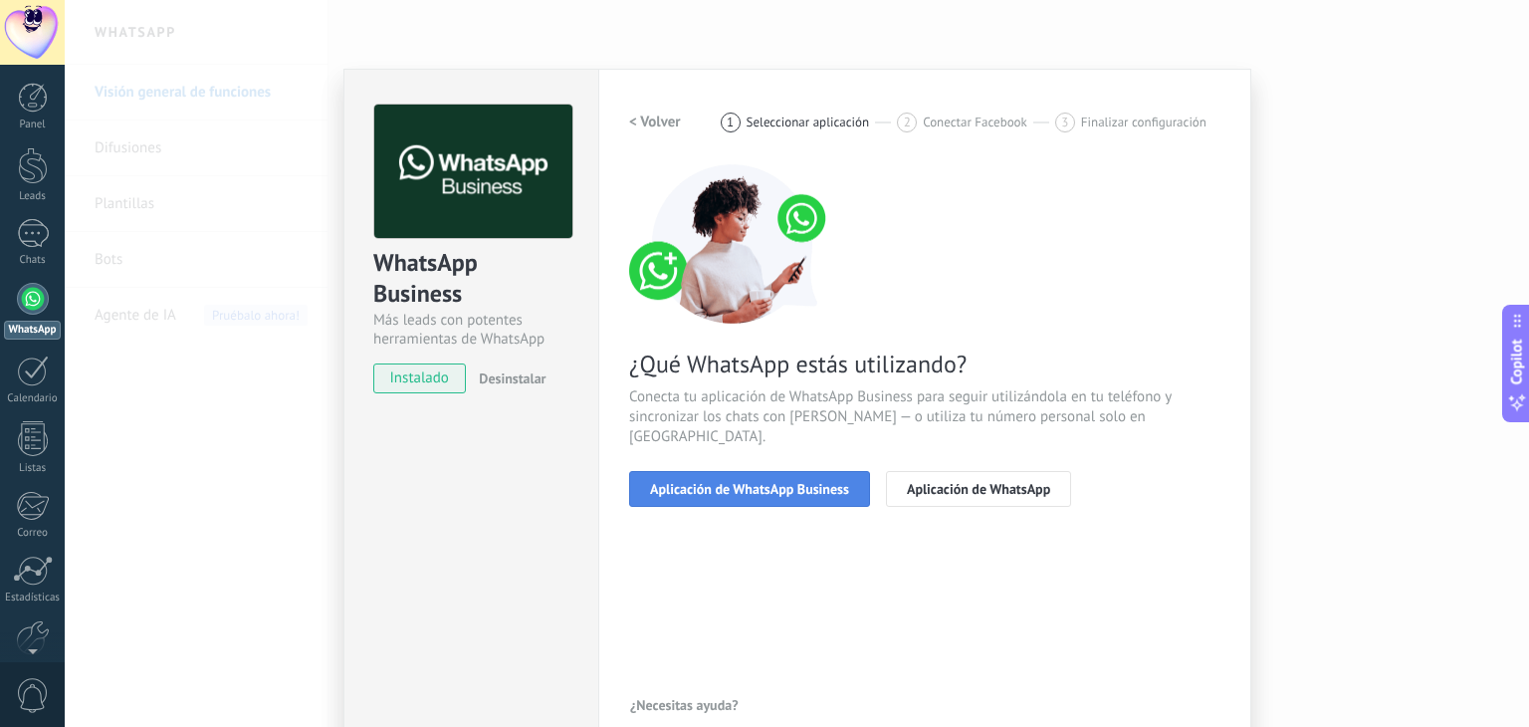
click at [768, 482] on span "Aplicación de WhatsApp Business" at bounding box center [749, 489] width 199 height 14
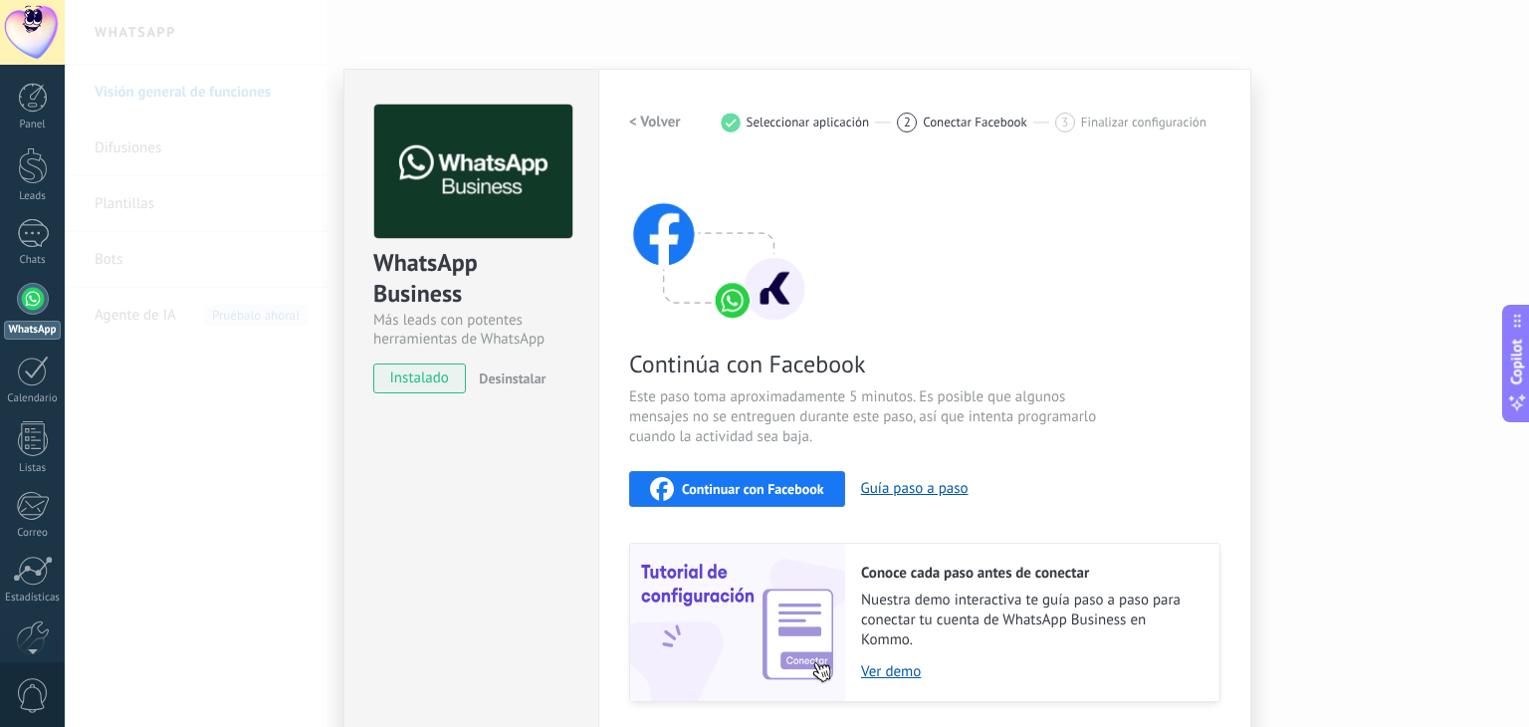
scroll to position [63, 0]
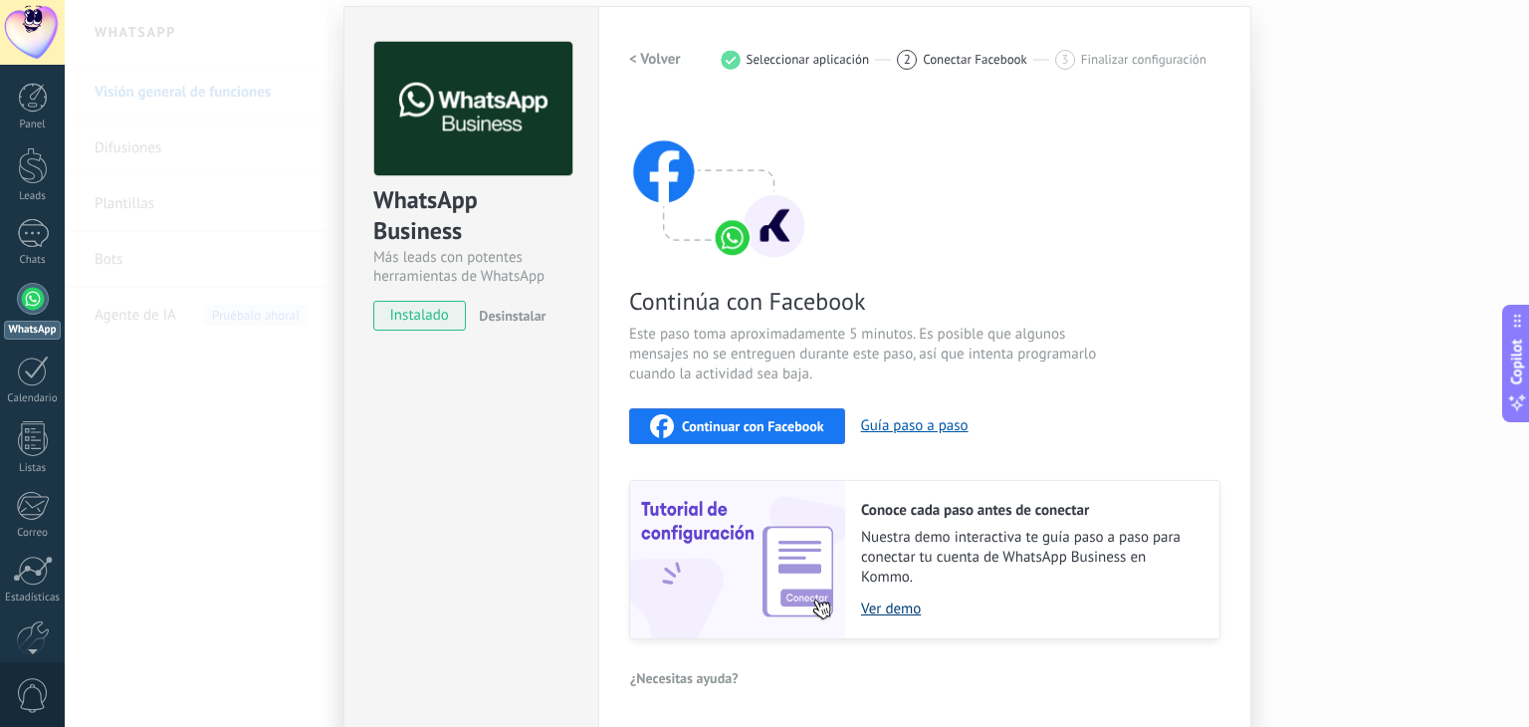
click at [879, 601] on link "Ver demo" at bounding box center [1030, 608] width 338 height 19
click at [791, 435] on div "Continuar con Facebook" at bounding box center [737, 426] width 174 height 24
click at [40, 638] on div "Ayuda" at bounding box center [33, 637] width 58 height 13
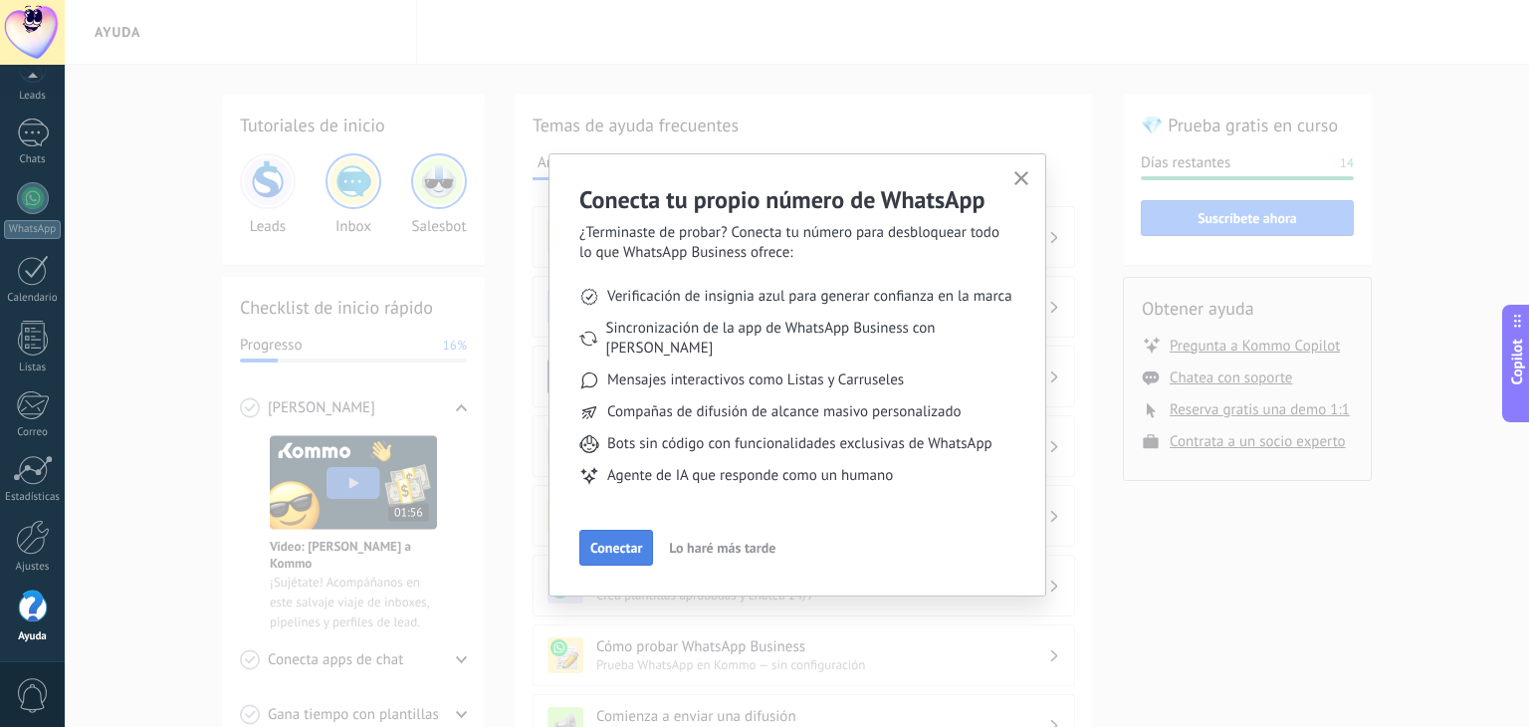
click at [619, 541] on span "Conectar" at bounding box center [616, 548] width 52 height 14
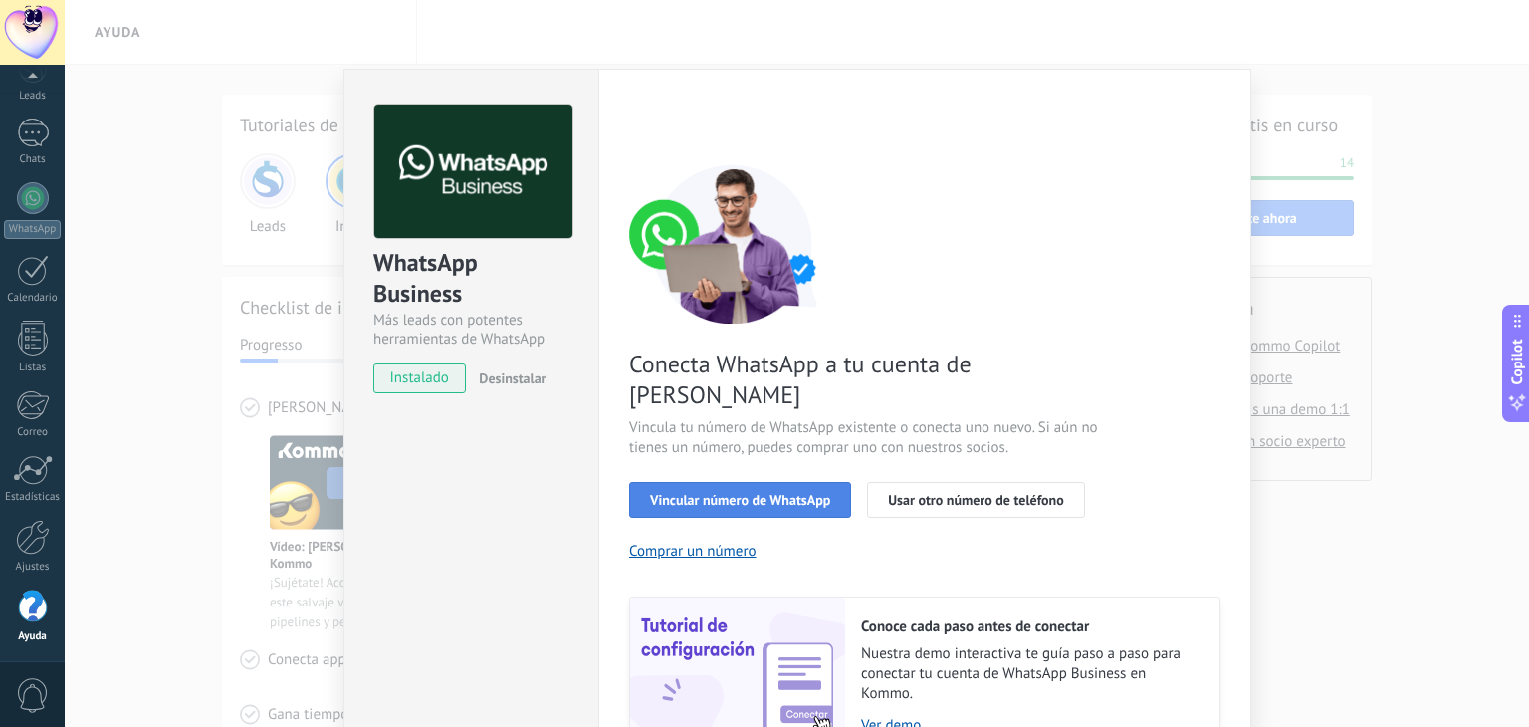
click at [780, 493] on span "Vincular número de WhatsApp" at bounding box center [740, 500] width 180 height 14
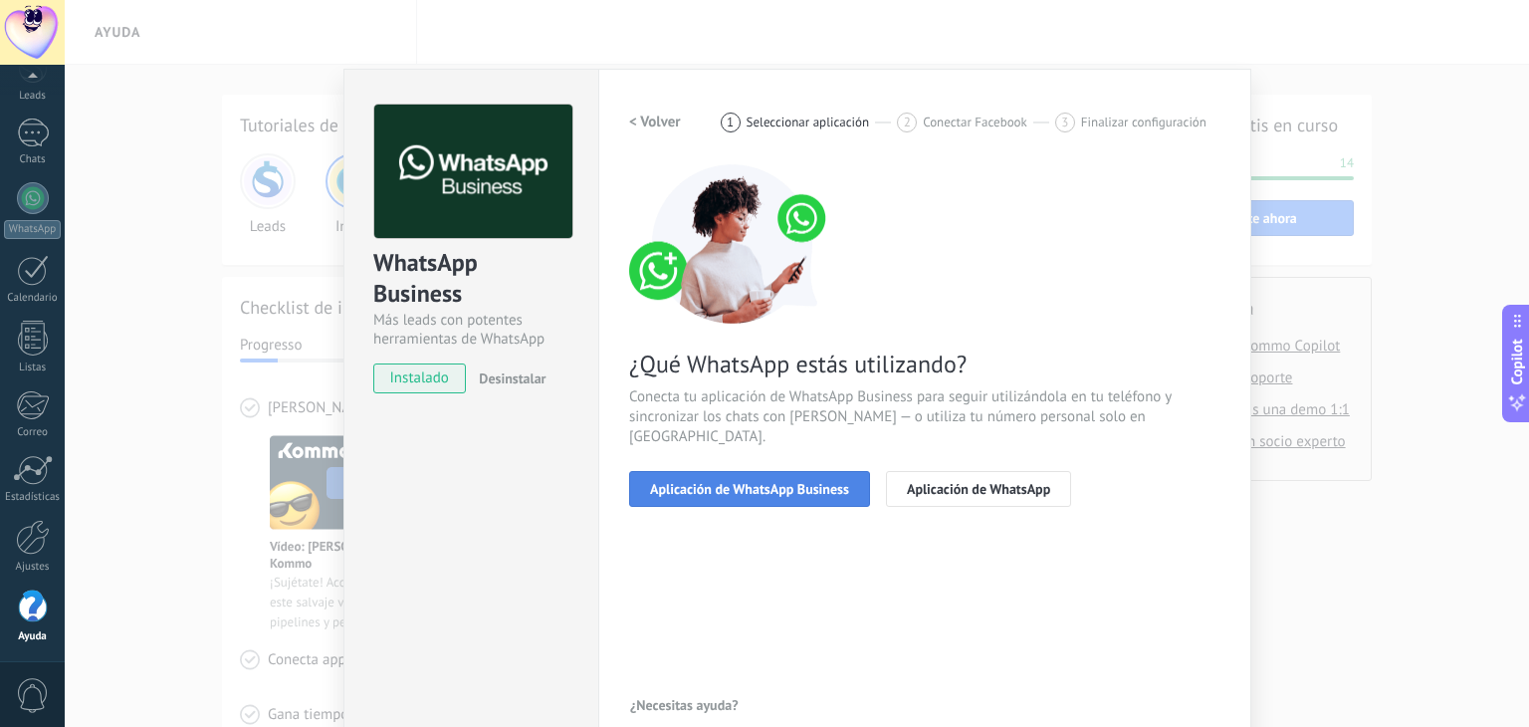
click at [782, 482] on span "Aplicación de WhatsApp Business" at bounding box center [749, 489] width 199 height 14
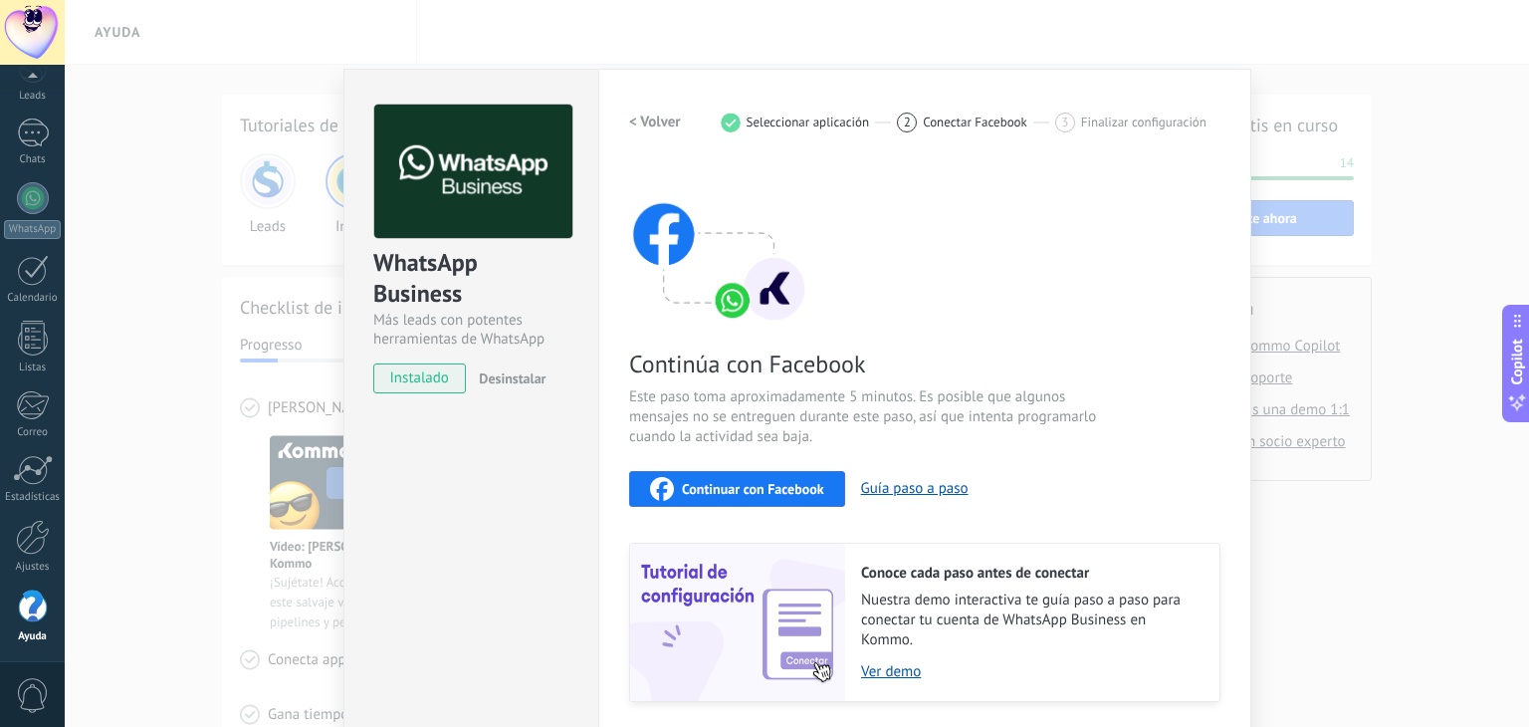
click at [789, 496] on div "Continuar con Facebook" at bounding box center [737, 489] width 174 height 24
click at [772, 483] on span "Continuar con Facebook" at bounding box center [753, 489] width 142 height 14
click at [735, 489] on span "Continuar con Facebook" at bounding box center [753, 489] width 142 height 14
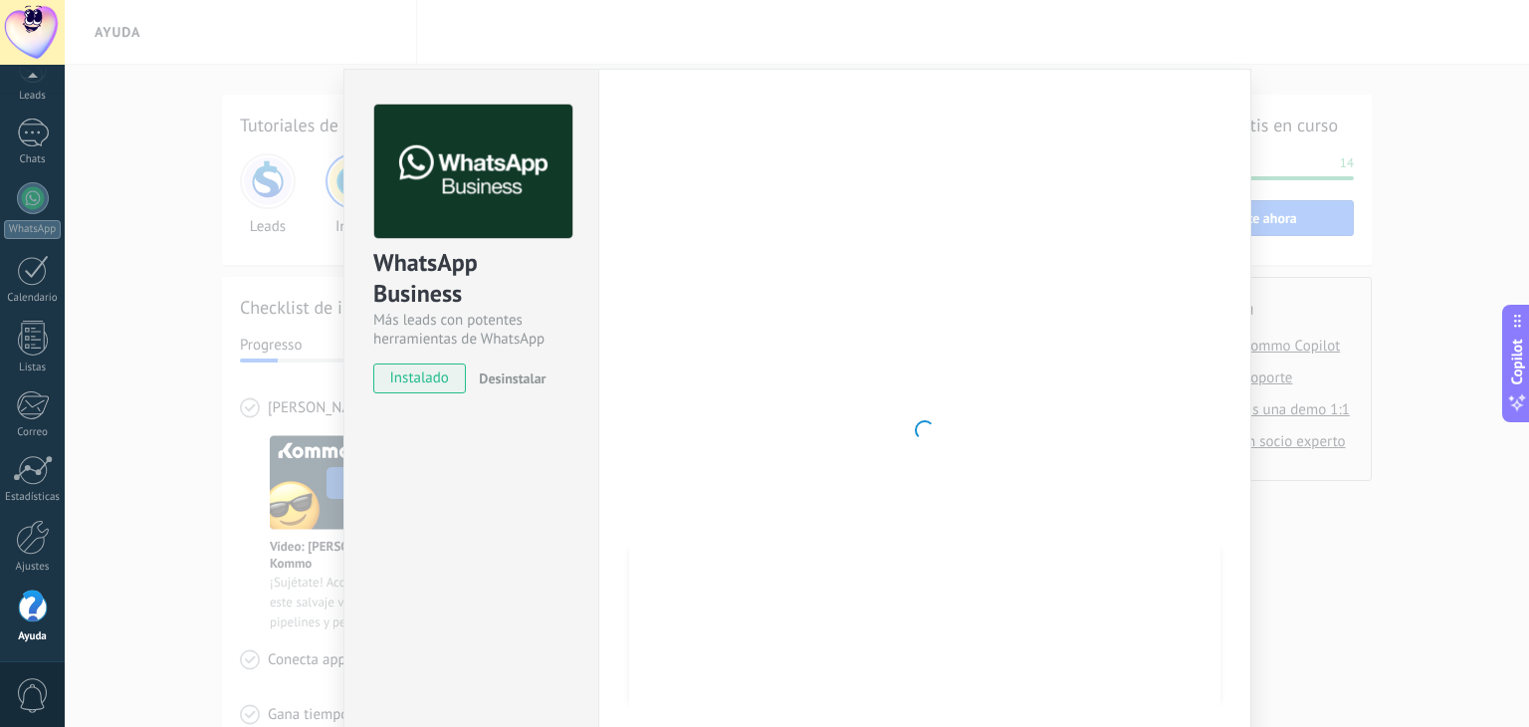
click at [37, 704] on span "0" at bounding box center [33, 695] width 34 height 35
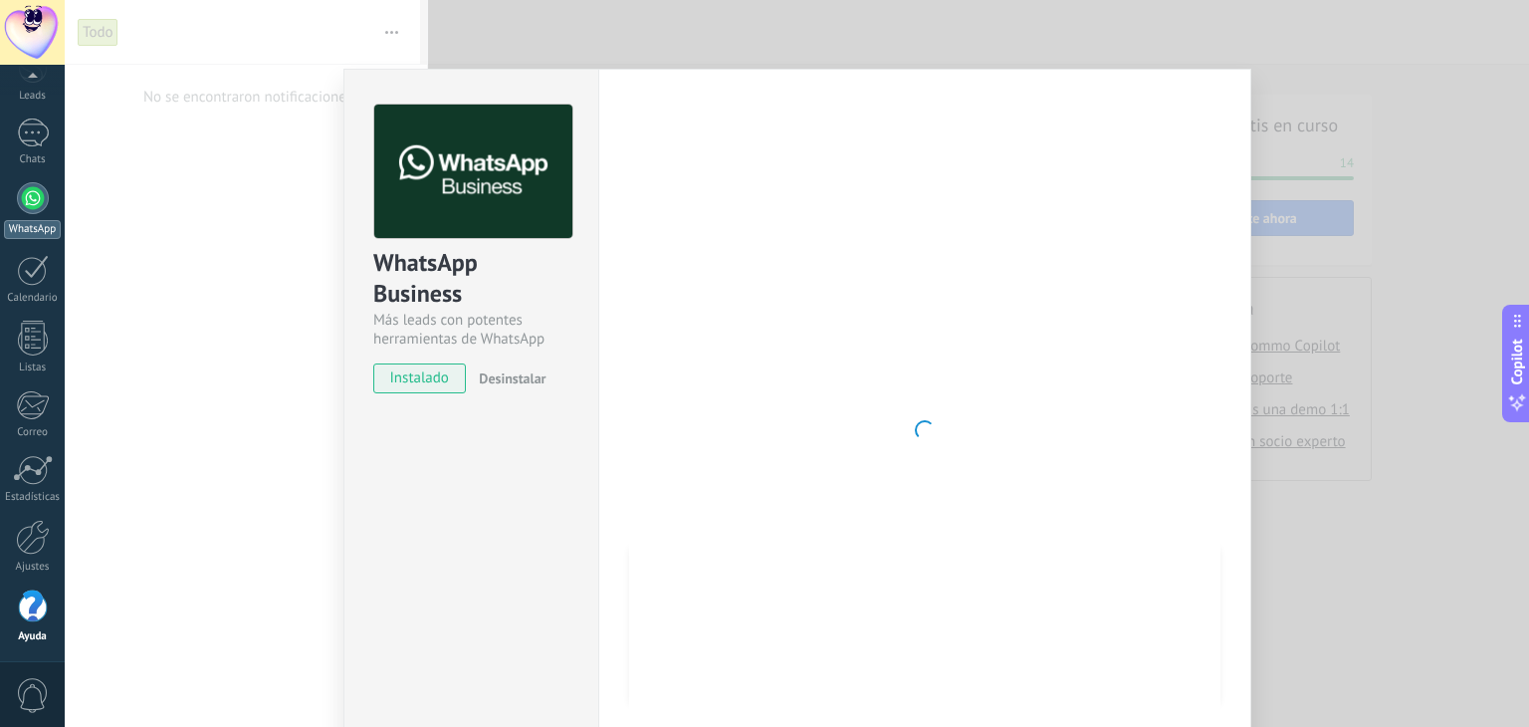
click at [44, 221] on div "WhatsApp" at bounding box center [32, 229] width 57 height 19
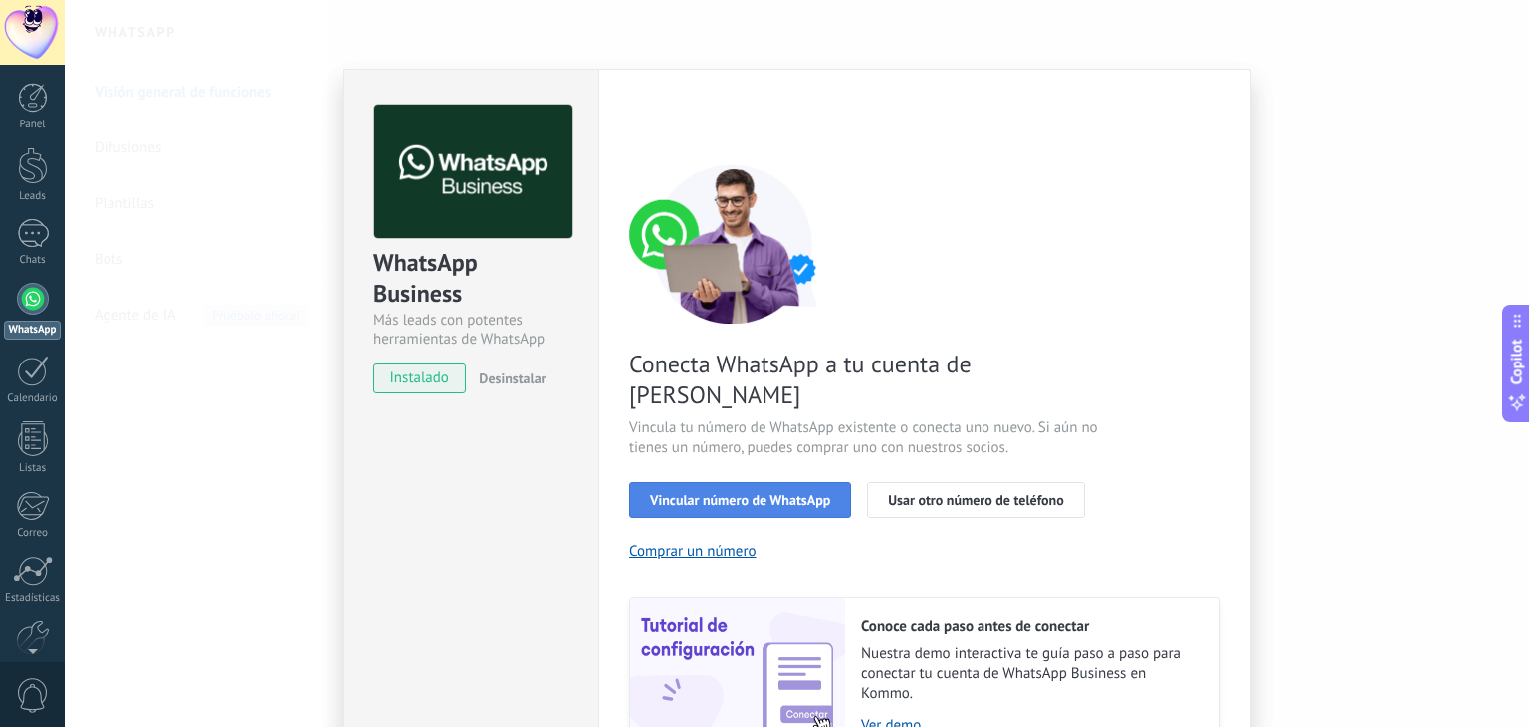
click at [746, 482] on button "Vincular número de WhatsApp" at bounding box center [740, 500] width 222 height 36
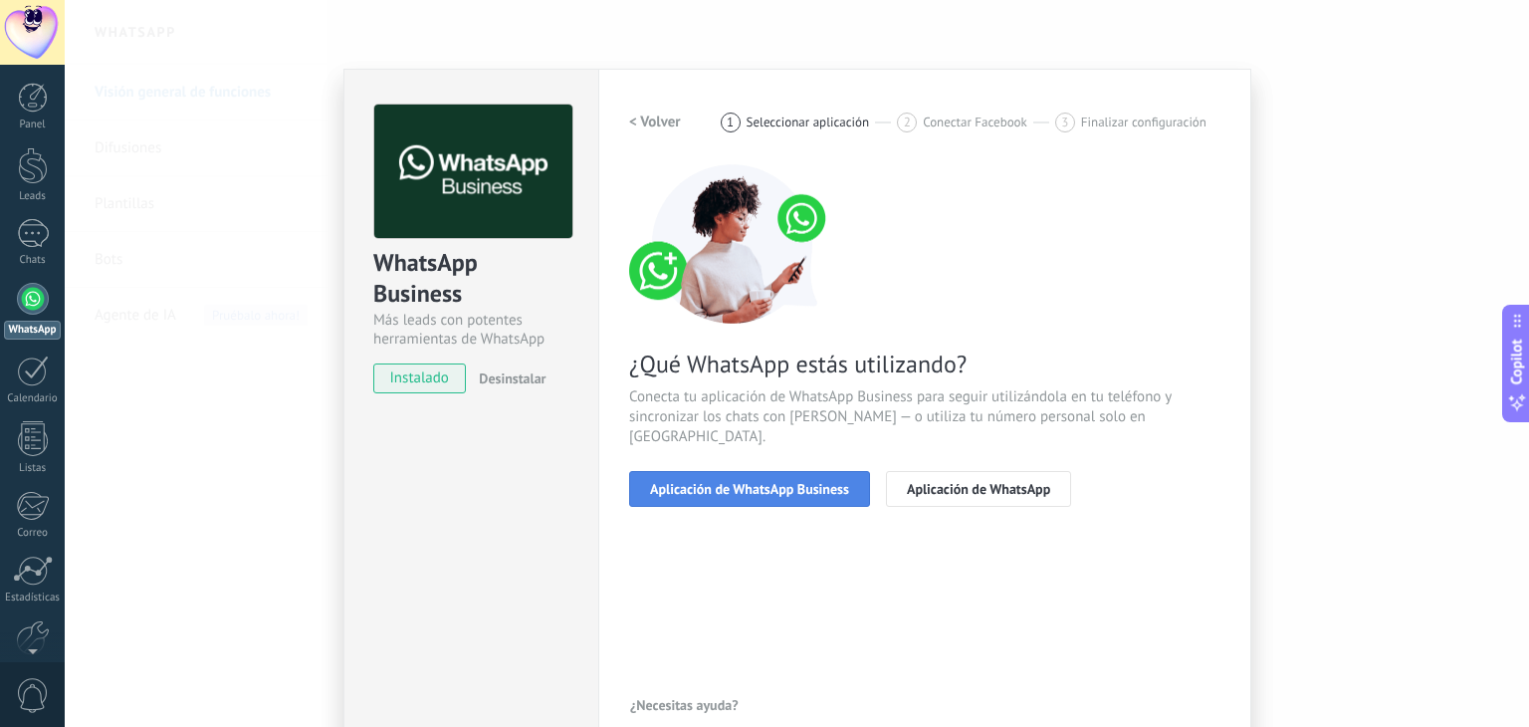
click at [784, 471] on button "Aplicación de WhatsApp Business" at bounding box center [749, 489] width 241 height 36
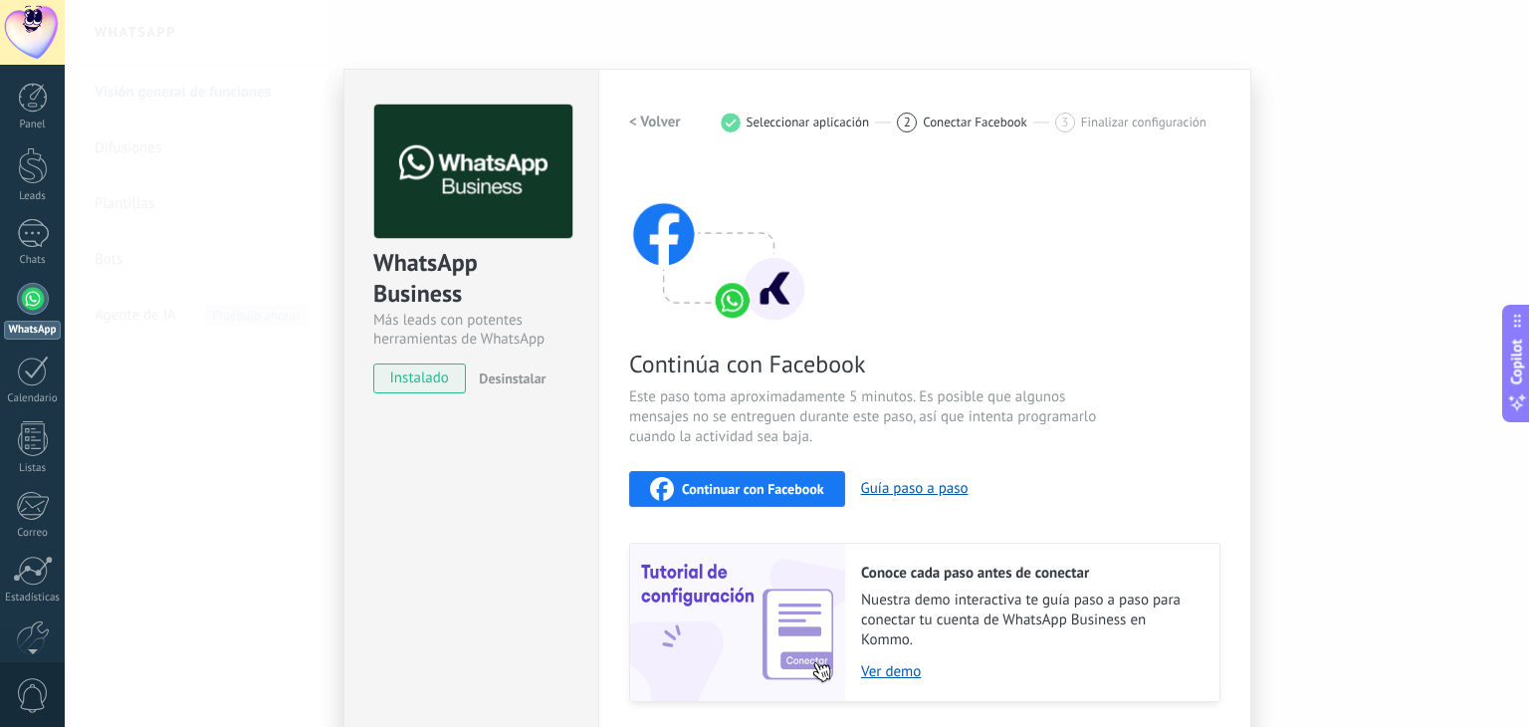
click at [784, 490] on span "Continuar con Facebook" at bounding box center [753, 489] width 142 height 14
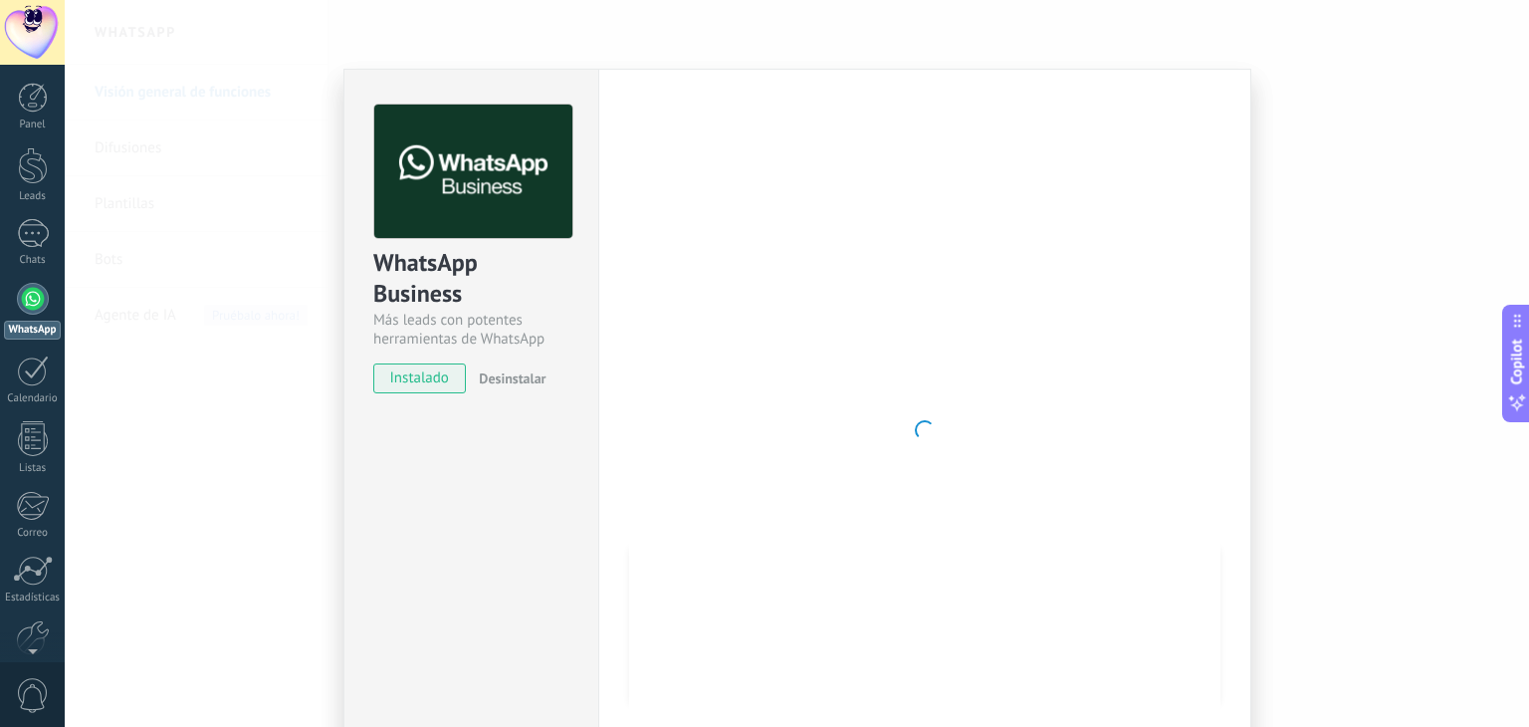
click at [429, 379] on span "instalado" at bounding box center [419, 378] width 91 height 30
